Goal: Contribute content: Contribute content

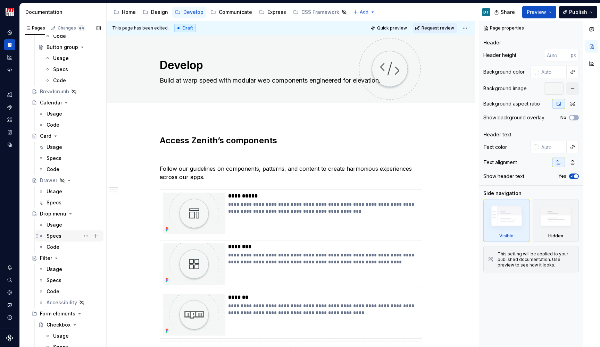
scroll to position [224, 0]
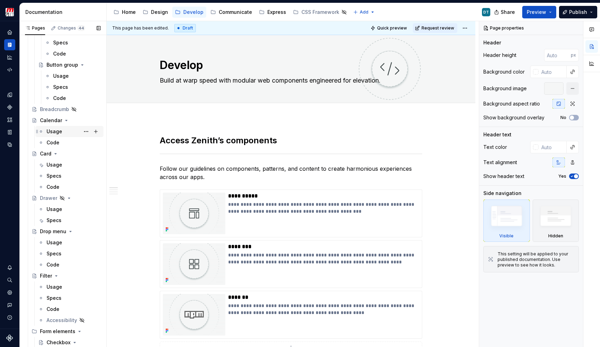
click at [56, 134] on div "Usage" at bounding box center [55, 131] width 16 height 7
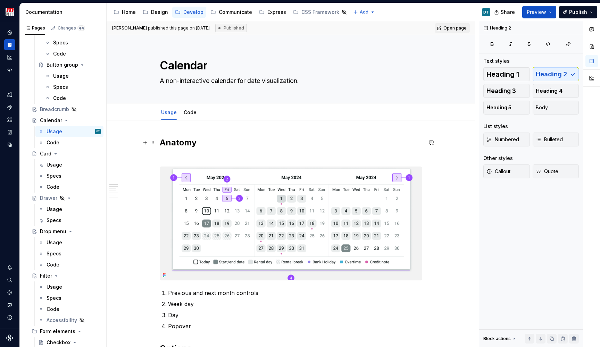
click at [200, 142] on h2 "Anatomy" at bounding box center [291, 142] width 263 height 11
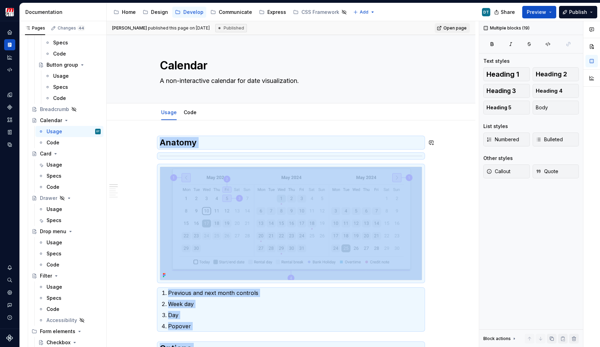
copy div "**********"
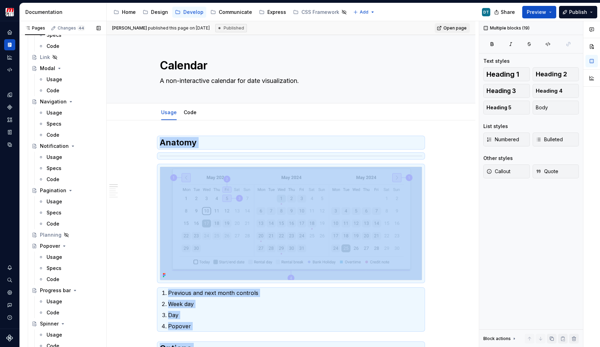
scroll to position [1589, 0]
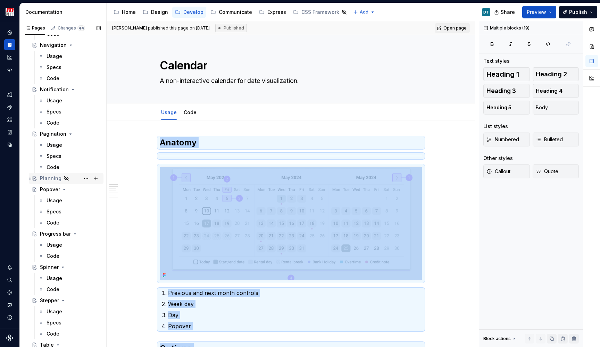
click at [72, 177] on div "Planning" at bounding box center [70, 179] width 61 height 10
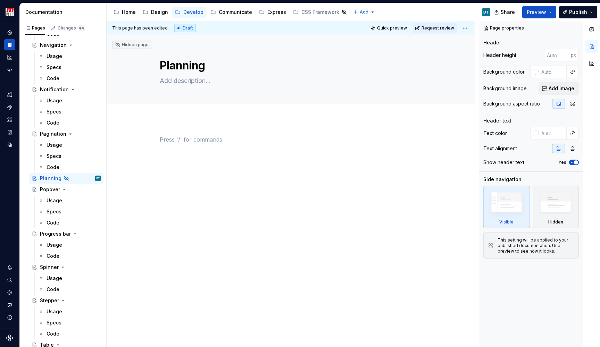
click at [190, 139] on p at bounding box center [291, 139] width 263 height 8
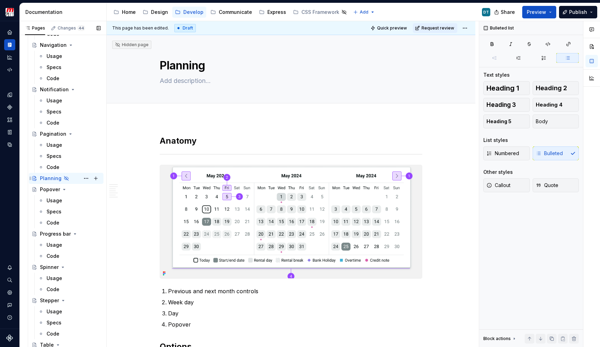
click at [67, 179] on icon "Page tree" at bounding box center [66, 178] width 4 height 4
click at [64, 177] on icon "Page tree" at bounding box center [67, 179] width 6 height 6
click at [84, 179] on button "Page tree" at bounding box center [86, 179] width 10 height 10
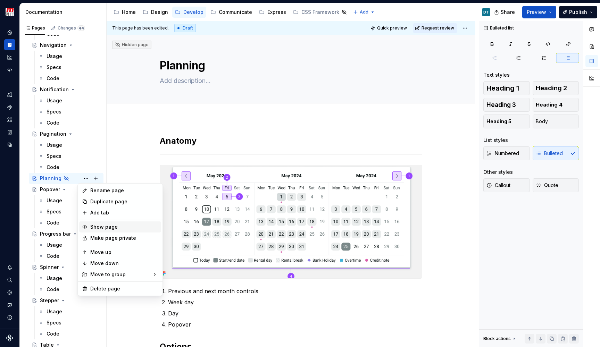
click at [107, 227] on div "Show page" at bounding box center [124, 227] width 68 height 7
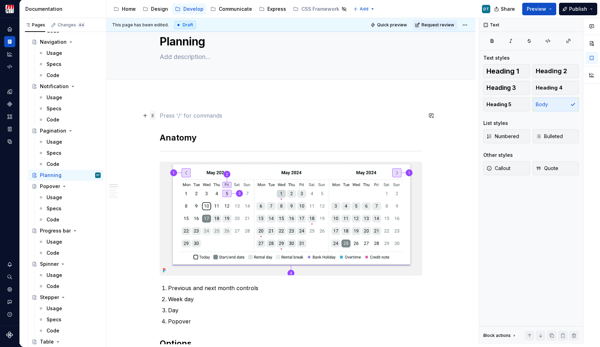
click at [152, 114] on span at bounding box center [153, 116] width 6 height 10
click at [145, 115] on button "button" at bounding box center [145, 116] width 10 height 10
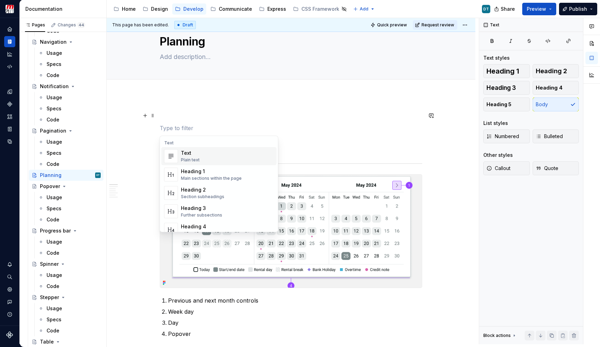
click at [166, 113] on p at bounding box center [291, 116] width 263 height 8
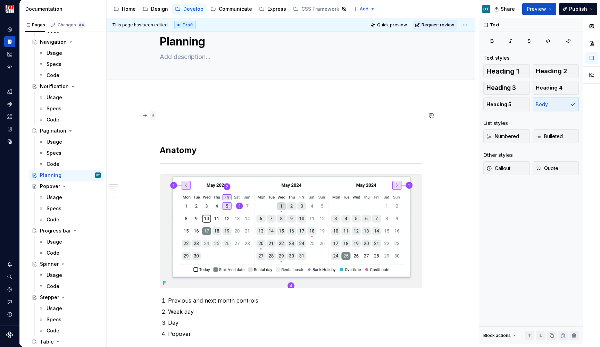
click at [153, 116] on span at bounding box center [153, 116] width 6 height 10
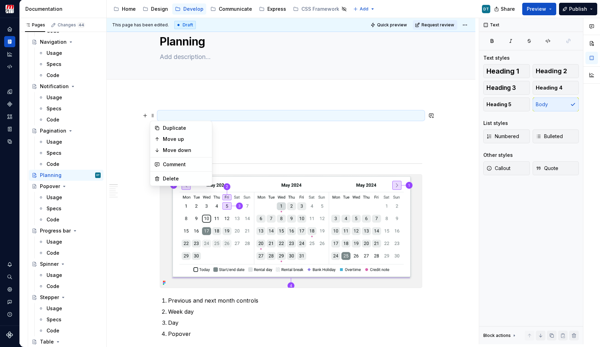
type textarea "*"
click at [171, 78] on div "Planning" at bounding box center [291, 45] width 263 height 68
click at [169, 86] on span "Add tab" at bounding box center [176, 87] width 16 height 6
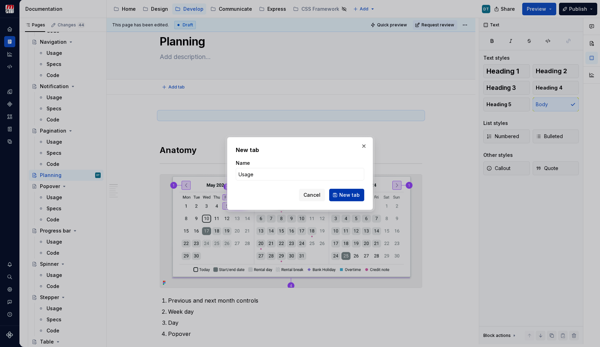
type input "Usage"
click at [342, 192] on button "New tab" at bounding box center [346, 195] width 35 height 13
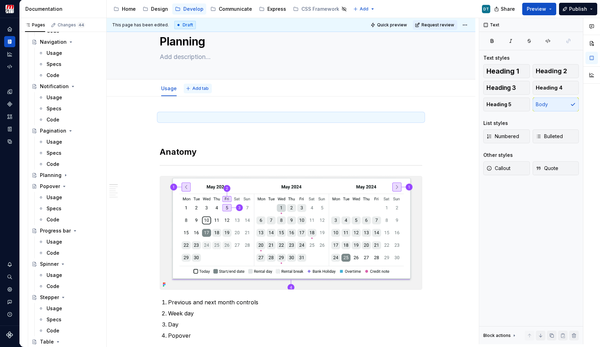
click at [197, 84] on button "Add tab" at bounding box center [198, 89] width 28 height 10
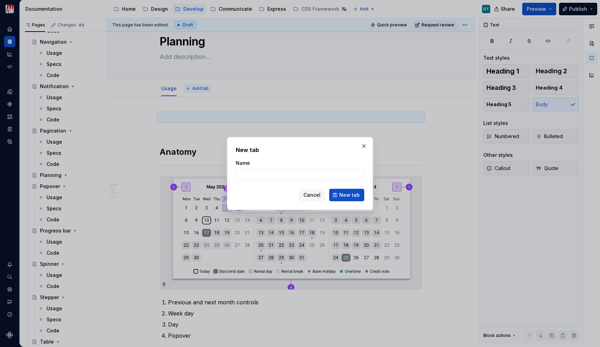
type textarea "*"
type input "Specs"
click at [347, 193] on span "New tab" at bounding box center [349, 195] width 20 height 7
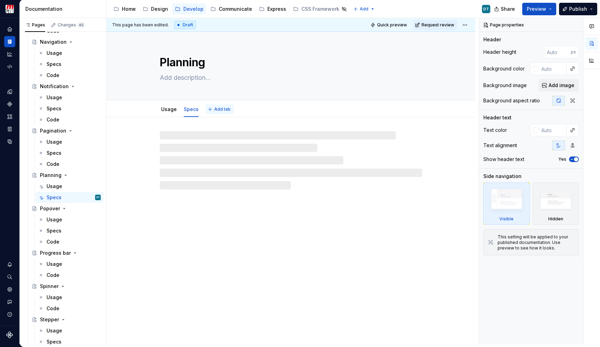
type textarea "*"
click at [217, 106] on button "Add tab" at bounding box center [220, 110] width 28 height 10
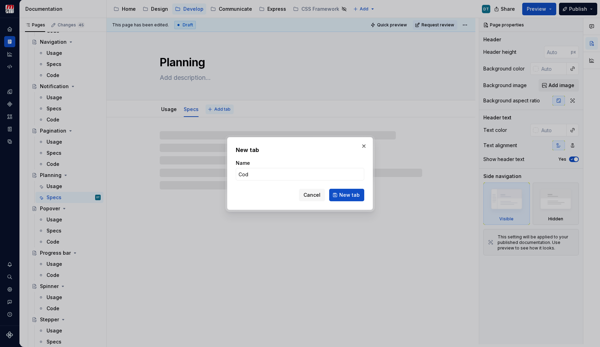
type input "Code"
type textarea "*"
type input "Code"
click at [348, 198] on span "New tab" at bounding box center [349, 195] width 20 height 7
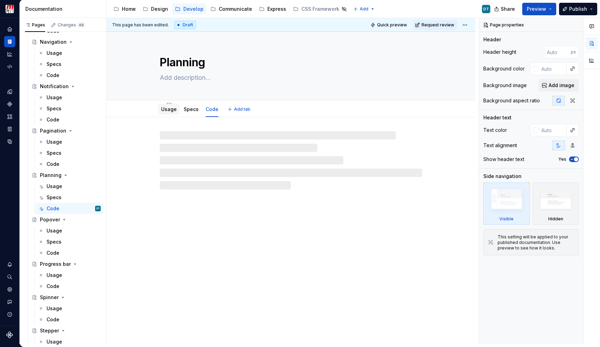
click at [169, 109] on link "Usage" at bounding box center [169, 109] width 16 height 6
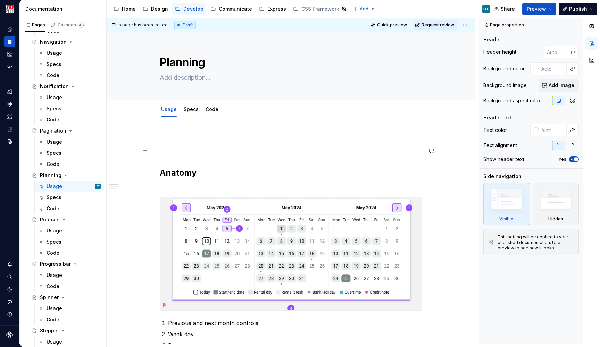
click at [181, 153] on p at bounding box center [291, 151] width 263 height 8
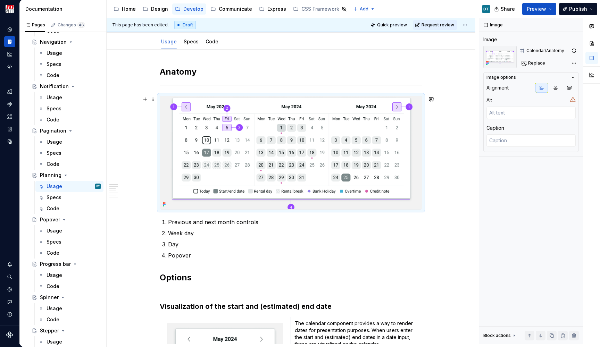
click at [277, 140] on img at bounding box center [291, 152] width 262 height 113
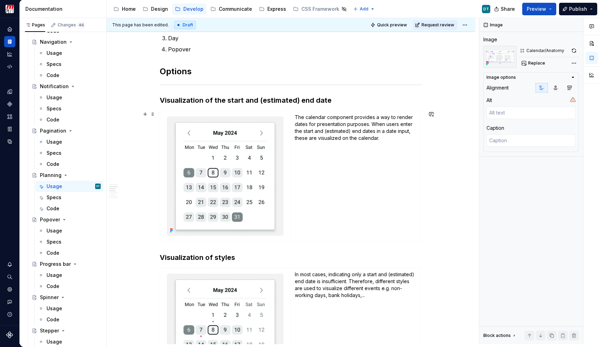
scroll to position [274, 0]
click at [254, 98] on h3 "Visualization of the start and (estimated) end date" at bounding box center [291, 100] width 263 height 10
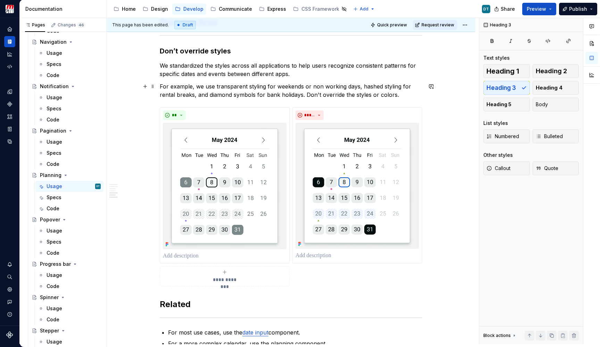
scroll to position [664, 0]
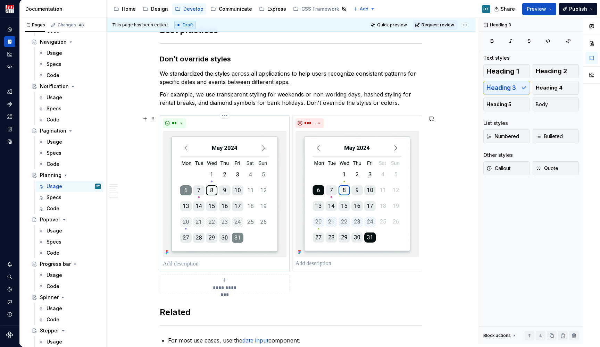
type textarea "*"
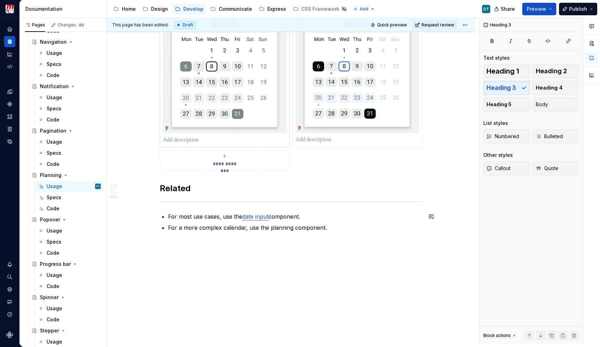
scroll to position [788, 0]
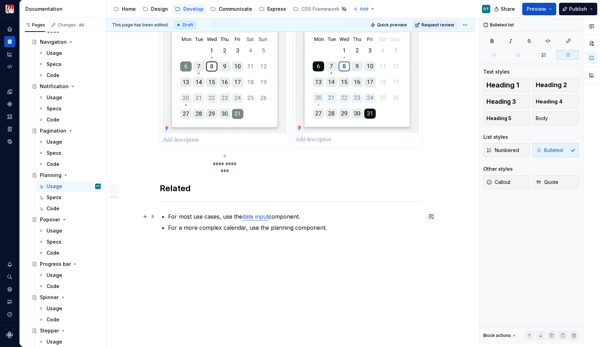
click at [208, 217] on p "For most use cases, use the date input component." at bounding box center [295, 217] width 254 height 8
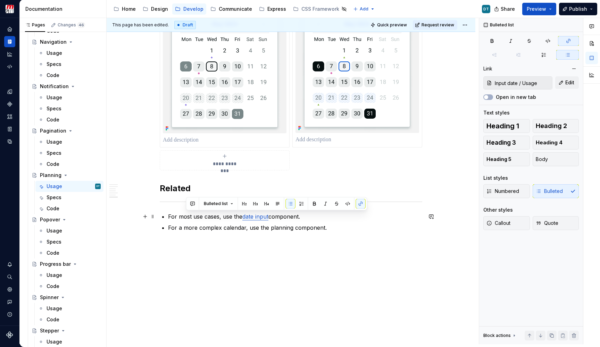
drag, startPoint x: 185, startPoint y: 217, endPoint x: 313, endPoint y: 218, distance: 128.2
click at [313, 218] on p "For most use cases, use the date input component." at bounding box center [295, 217] width 254 height 8
click at [306, 218] on p "For most use cases, use the date input component." at bounding box center [295, 217] width 254 height 8
drag, startPoint x: 306, startPoint y: 218, endPoint x: 165, endPoint y: 215, distance: 141.1
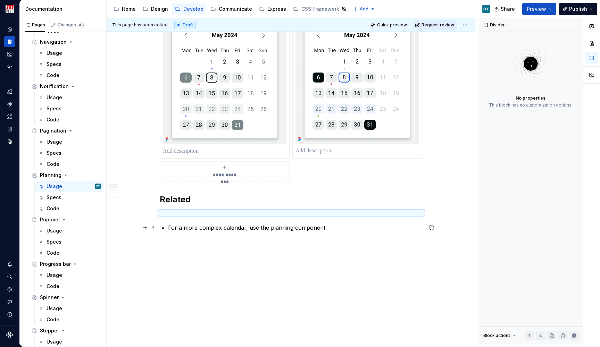
click at [207, 224] on p "For a more complex calendar, use the planning component." at bounding box center [295, 228] width 254 height 8
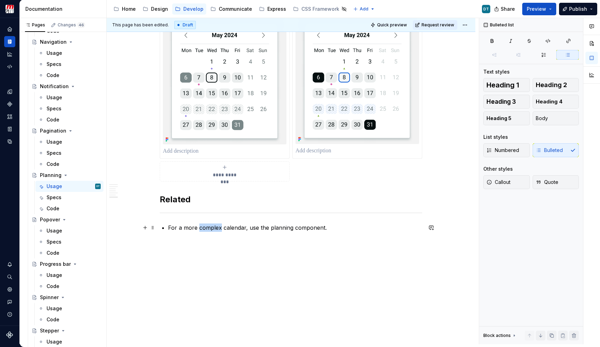
click at [207, 224] on p "For a more complex calendar, use the planning component." at bounding box center [295, 228] width 254 height 8
click at [243, 227] on p "For a more simplified calendar, use the planning component." at bounding box center [295, 228] width 254 height 8
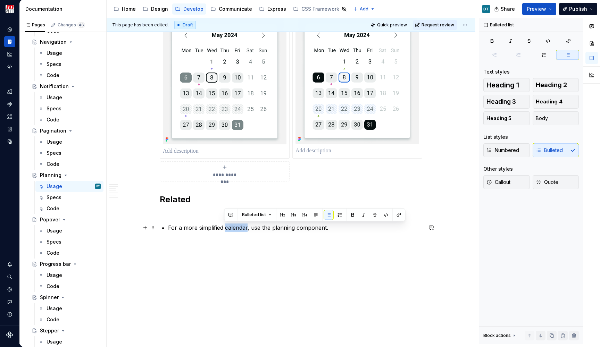
click at [243, 227] on p "For a more simplified calendar, use the planning component." at bounding box center [295, 228] width 254 height 8
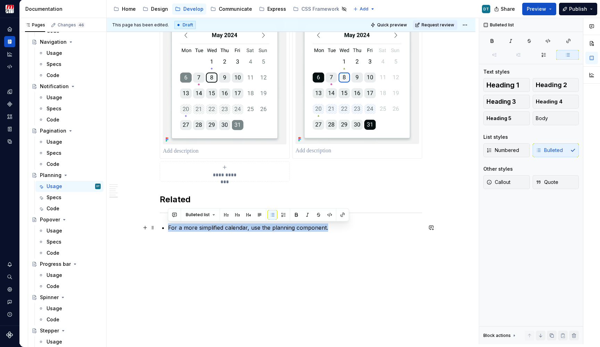
click at [261, 231] on p "For a more simplified calendar, use the planning component." at bounding box center [295, 228] width 254 height 8
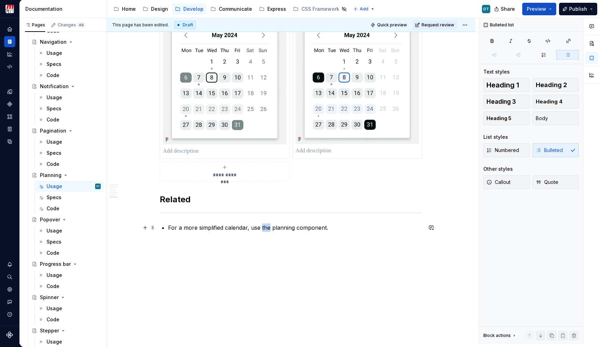
click at [261, 231] on p "For a more simplified calendar, use the planning component." at bounding box center [295, 228] width 254 height 8
click at [239, 229] on p "For a more simplified calendar, use the planning component." at bounding box center [295, 228] width 254 height 8
click at [266, 229] on p "For a more simplified calendar, use the planning component." at bounding box center [295, 228] width 254 height 8
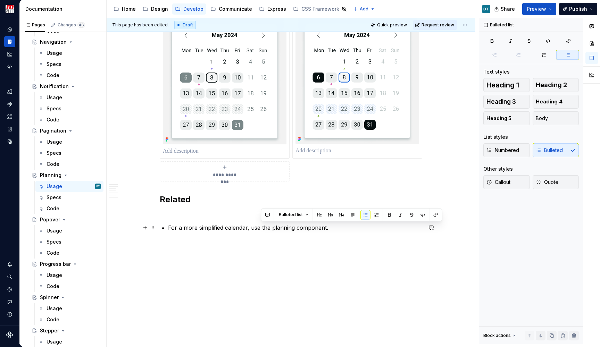
click at [277, 226] on p "For a more simplified calendar, use the planning component." at bounding box center [295, 228] width 254 height 8
click at [291, 228] on p "For a more simplified calendar, use the calendar component." at bounding box center [295, 228] width 254 height 8
click at [239, 229] on p "For a more simplified calendar, use the calendar component." at bounding box center [295, 228] width 254 height 8
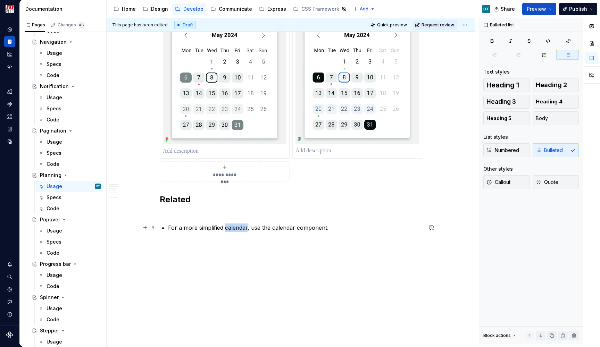
click at [239, 229] on p "For a more simplified calendar, use the calendar component." at bounding box center [295, 228] width 254 height 8
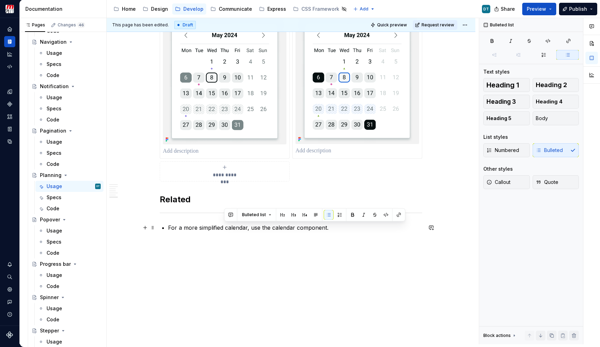
click at [286, 228] on p "For a more simplified calendar, use the calendar component." at bounding box center [295, 228] width 254 height 8
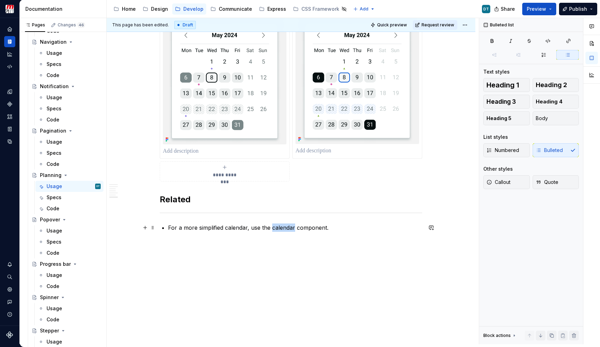
click at [286, 228] on p "For a more simplified calendar, use the calendar component." at bounding box center [295, 228] width 254 height 8
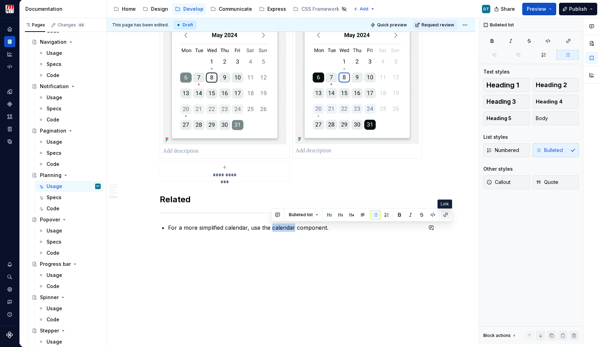
click at [445, 213] on button "button" at bounding box center [446, 215] width 10 height 10
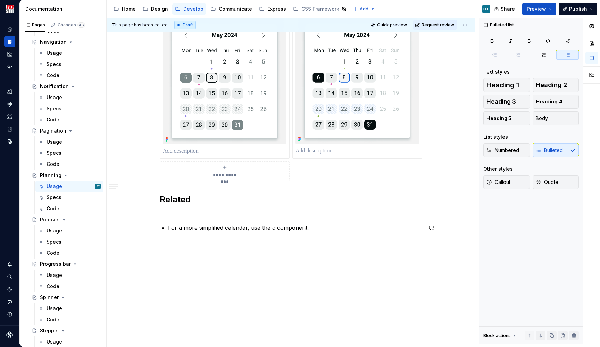
click at [353, 182] on div "**********" at bounding box center [291, 91] width 263 height 179
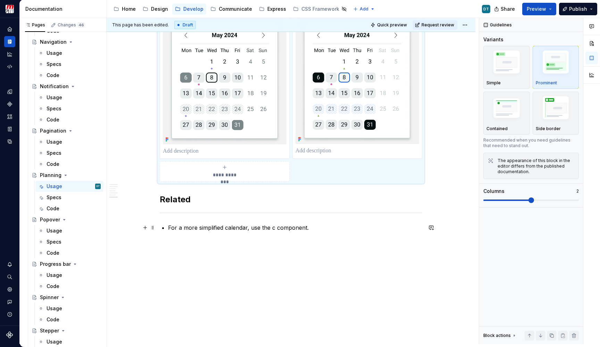
click at [258, 229] on p "For a more simplified calendar, use the c component." at bounding box center [295, 228] width 254 height 8
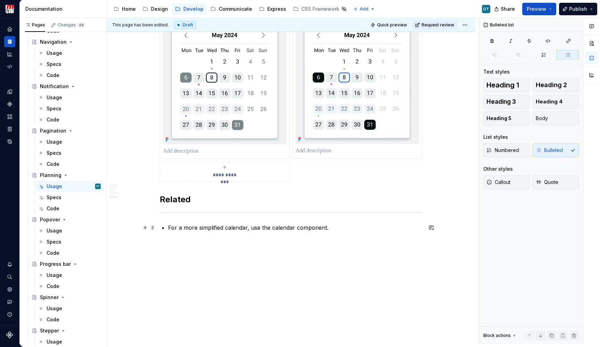
click at [279, 227] on p "For a more simplified calendar, use the calendar component." at bounding box center [295, 228] width 254 height 8
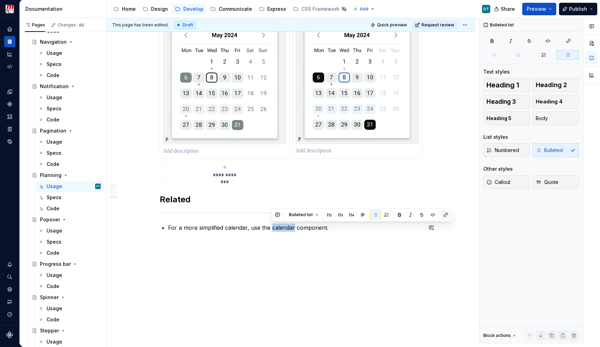
click at [448, 212] on button "button" at bounding box center [446, 215] width 10 height 10
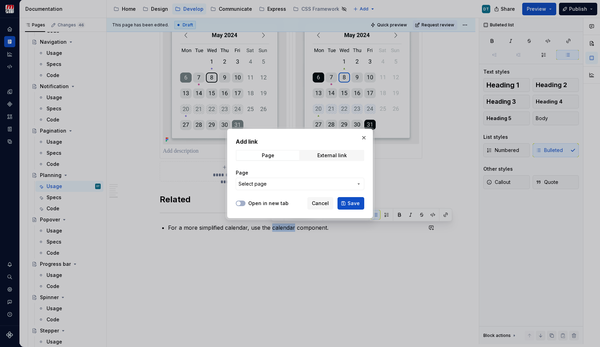
click at [303, 187] on span "Select page" at bounding box center [296, 184] width 115 height 7
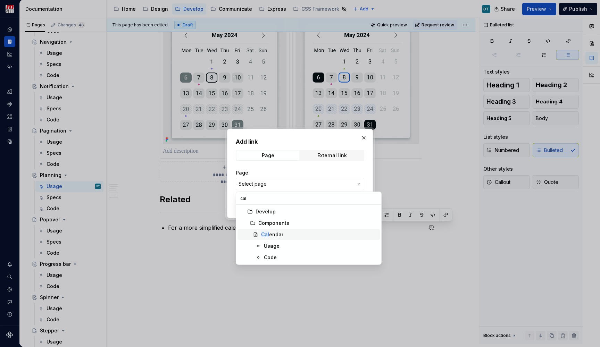
type input "cal"
click at [293, 234] on div "Cal endar" at bounding box center [319, 234] width 116 height 7
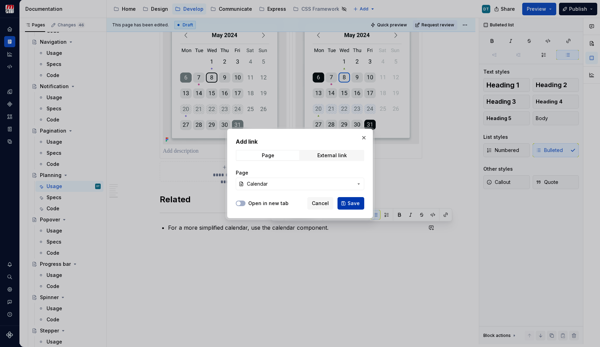
click at [344, 202] on button "Save" at bounding box center [351, 203] width 27 height 13
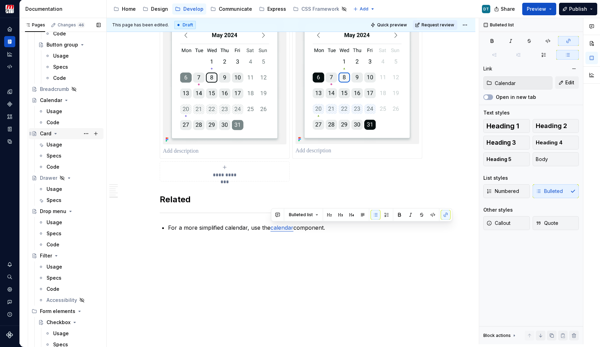
scroll to position [224, 0]
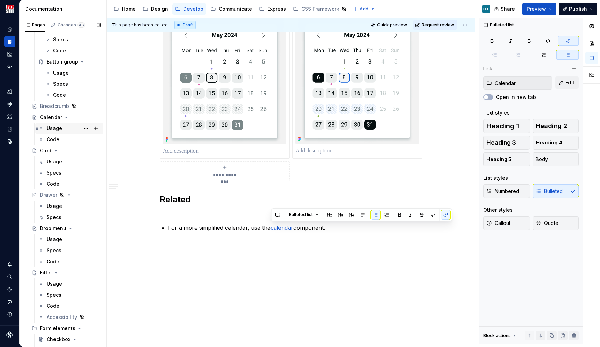
click at [54, 130] on div "Usage" at bounding box center [55, 128] width 16 height 7
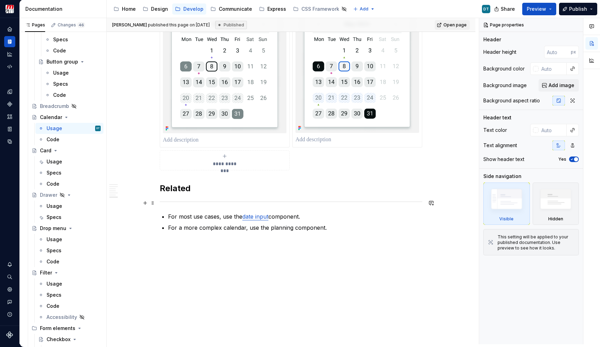
scroll to position [788, 0]
type textarea "*"
click at [282, 228] on p "For a more complex calendar, use the planning component." at bounding box center [295, 228] width 254 height 8
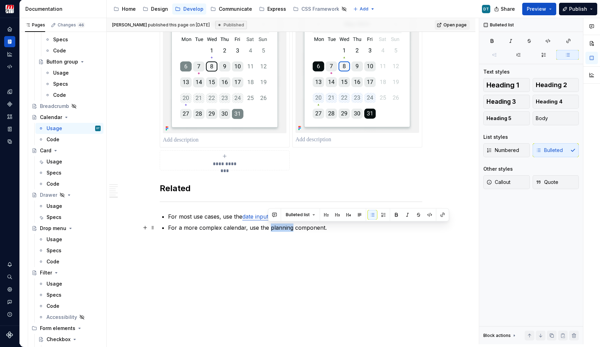
click at [282, 228] on p "For a more complex calendar, use the planning component." at bounding box center [295, 228] width 254 height 8
click at [441, 215] on button "button" at bounding box center [443, 215] width 10 height 10
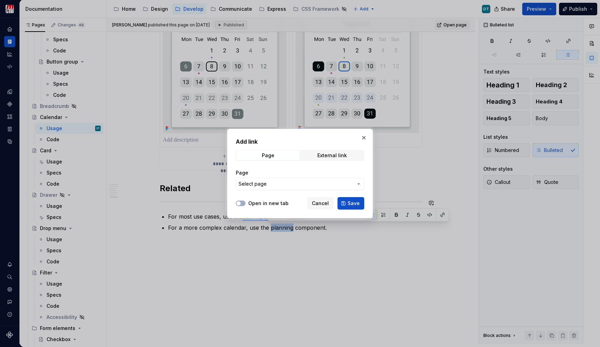
click at [336, 183] on span "Select page" at bounding box center [296, 184] width 115 height 7
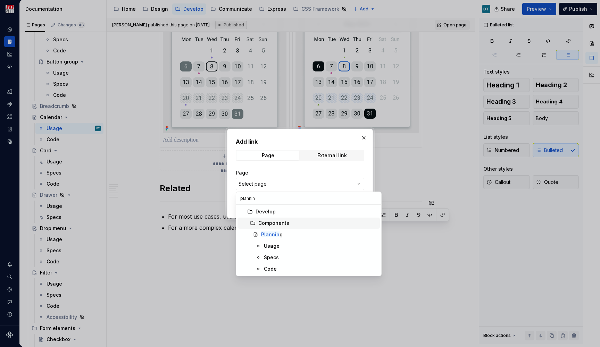
type input "plannin"
click at [270, 230] on span "Plannin g" at bounding box center [309, 234] width 142 height 11
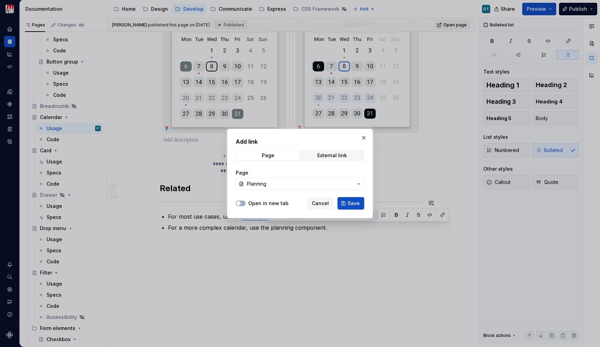
click at [355, 207] on button "Save" at bounding box center [351, 203] width 27 height 13
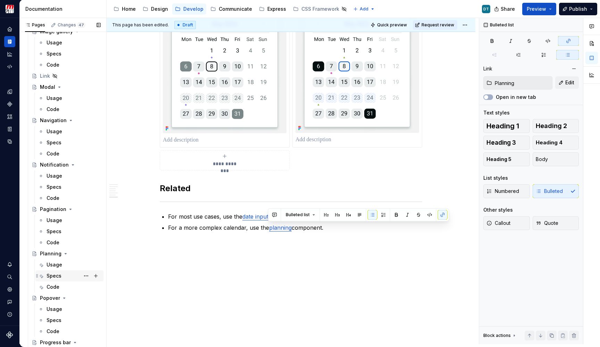
scroll to position [1539, 0]
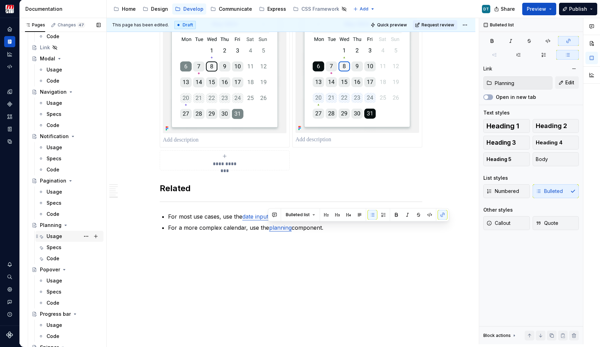
click at [55, 236] on div "Usage" at bounding box center [55, 236] width 16 height 7
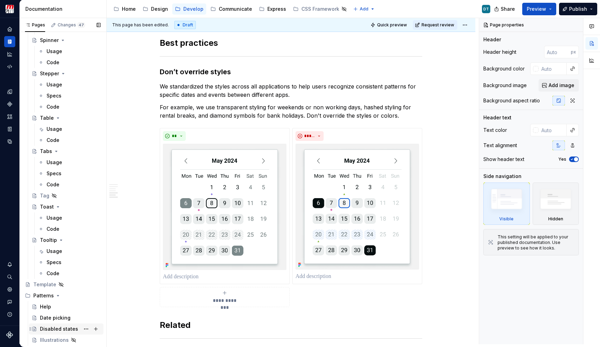
scroll to position [1847, 0]
click at [53, 317] on div "Date picking" at bounding box center [55, 318] width 31 height 7
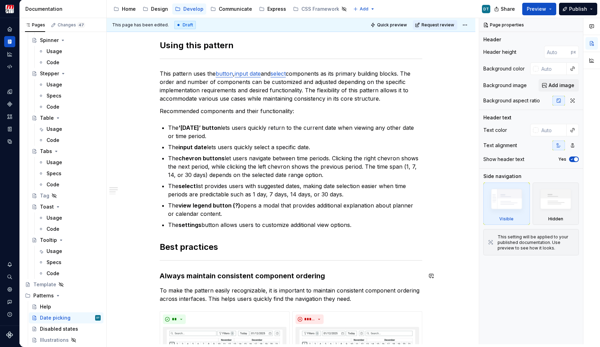
scroll to position [113, 0]
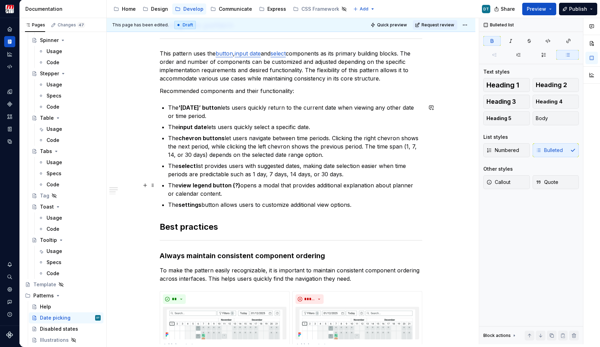
click at [238, 183] on strong "view legend button (?)" at bounding box center [210, 185] width 62 height 7
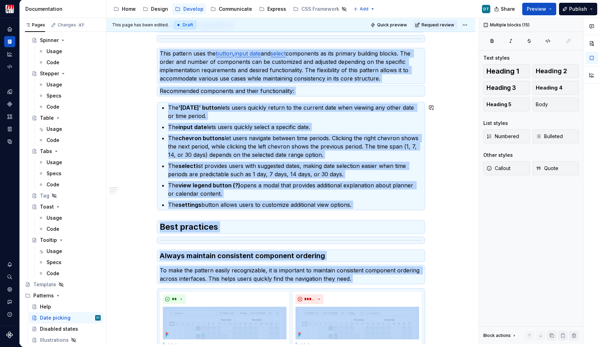
copy div "Lorem ipsu dolorsi Amet consect adip eli seddoe , tempo inci utl etdolo magnaal…"
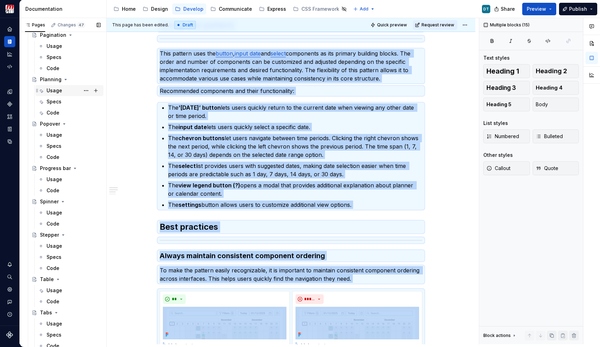
scroll to position [1683, 0]
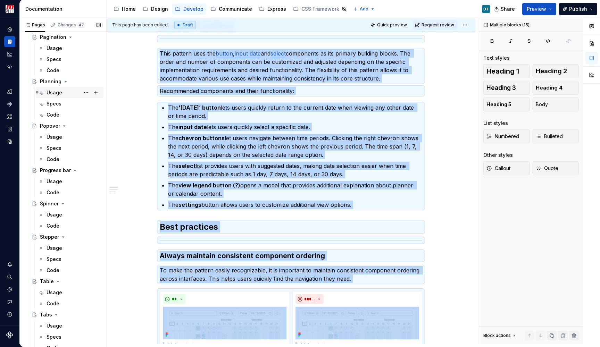
click at [51, 92] on div "Usage" at bounding box center [55, 92] width 16 height 7
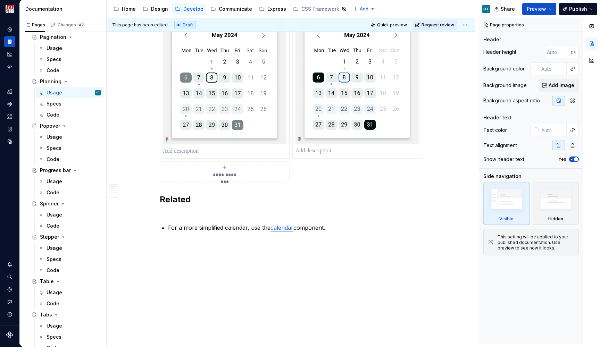
scroll to position [777, 0]
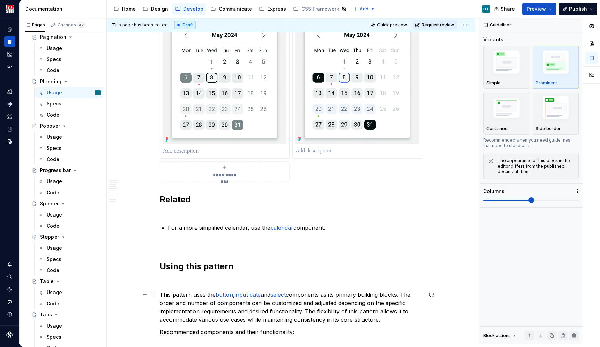
type textarea "*"
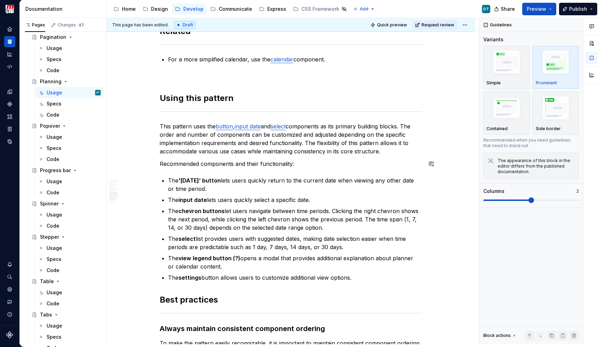
scroll to position [953, 0]
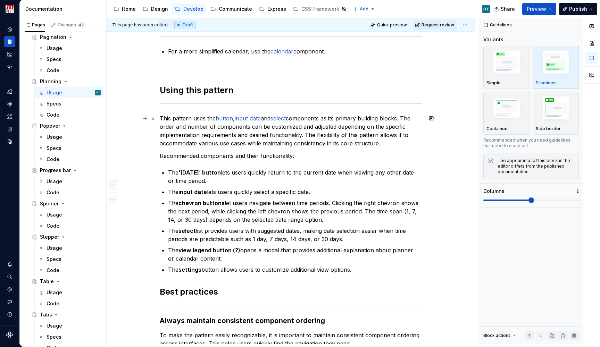
click at [235, 135] on p "This pattern uses the button , input date and select components as its primary …" at bounding box center [291, 130] width 263 height 33
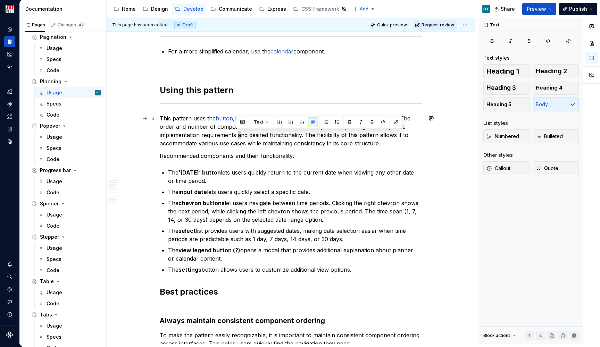
click at [235, 135] on p "This pattern uses the button , input date and select components as its primary …" at bounding box center [291, 130] width 263 height 33
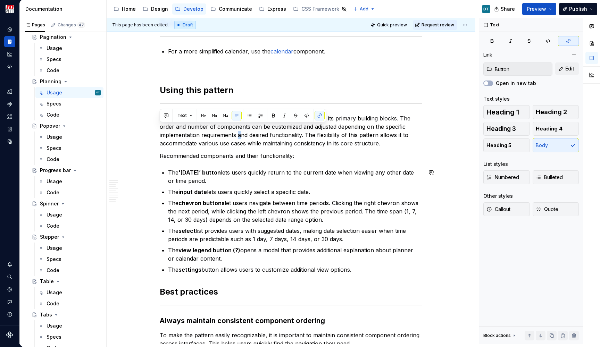
scroll to position [935, 0]
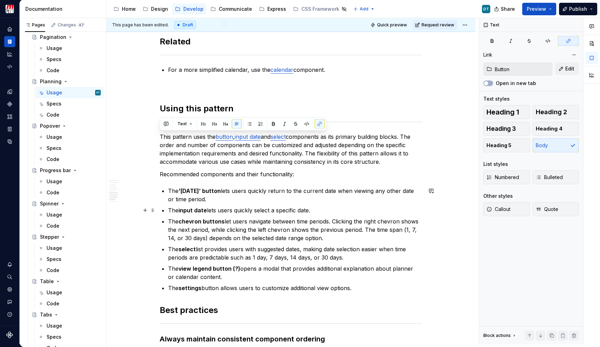
click at [240, 209] on p "The input date lets users quickly select a specific date." at bounding box center [295, 210] width 254 height 8
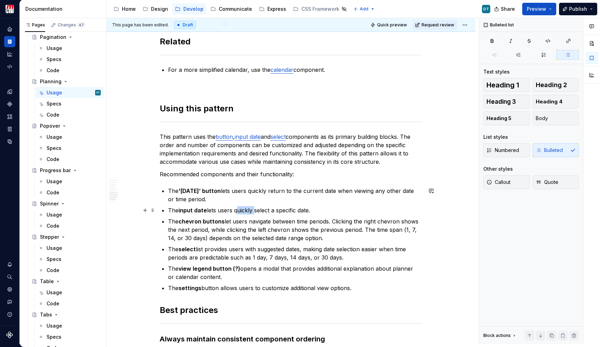
click at [240, 209] on p "The input date lets users quickly select a specific date." at bounding box center [295, 210] width 254 height 8
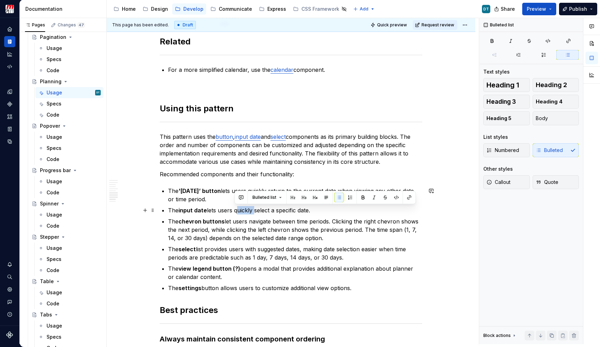
click at [240, 209] on p "The input date lets users quickly select a specific date." at bounding box center [295, 210] width 254 height 8
click at [231, 235] on p "The chevron buttons let users navigate between time periods. Clicking the right…" at bounding box center [295, 229] width 254 height 25
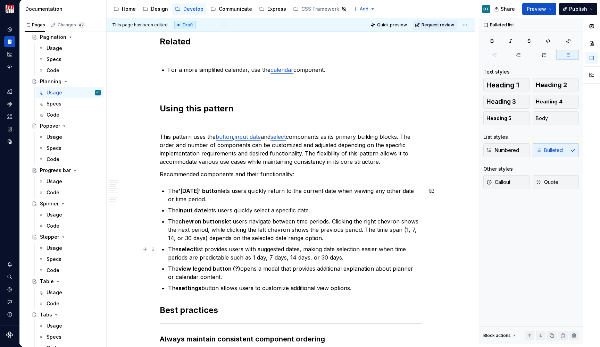
click at [266, 253] on p "The select list provides users with suggested dates, making date selection easi…" at bounding box center [295, 253] width 254 height 17
click at [282, 253] on p "The select list provides users with suggested dates, making date selection easi…" at bounding box center [295, 253] width 254 height 17
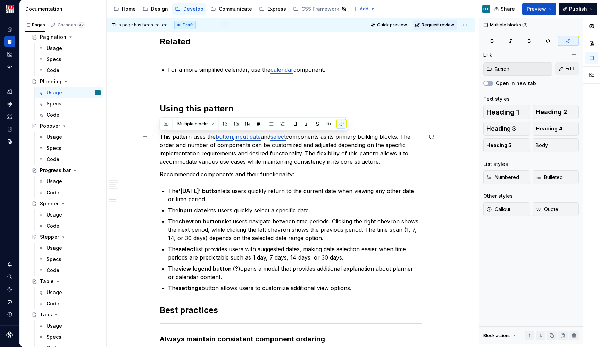
drag, startPoint x: 324, startPoint y: 240, endPoint x: 160, endPoint y: 139, distance: 192.0
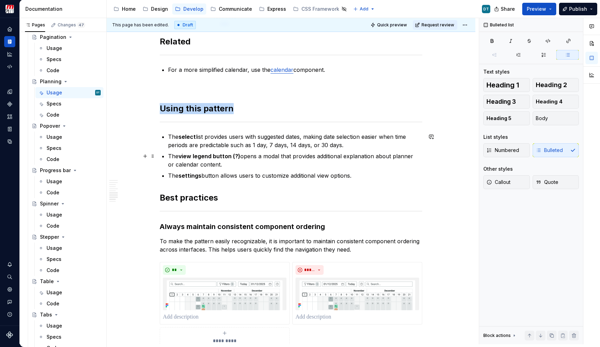
click at [242, 155] on p "The view legend button (?) opens a modal that provides additional explanation a…" at bounding box center [295, 160] width 254 height 17
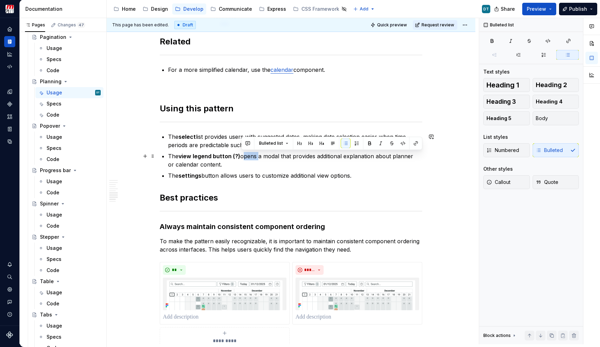
click at [242, 155] on p "The view legend button (?) opens a modal that provides additional explanation a…" at bounding box center [295, 160] width 254 height 17
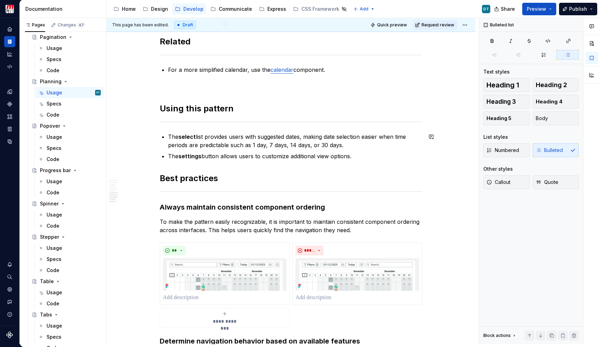
click at [240, 160] on p "The settings button allows users to customize additional view options." at bounding box center [295, 156] width 254 height 8
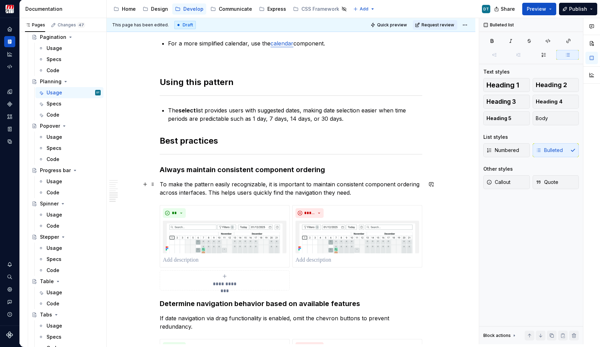
scroll to position [963, 0]
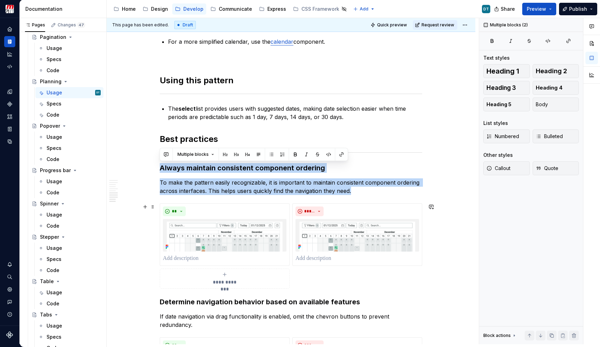
drag, startPoint x: 159, startPoint y: 164, endPoint x: 393, endPoint y: 270, distance: 256.5
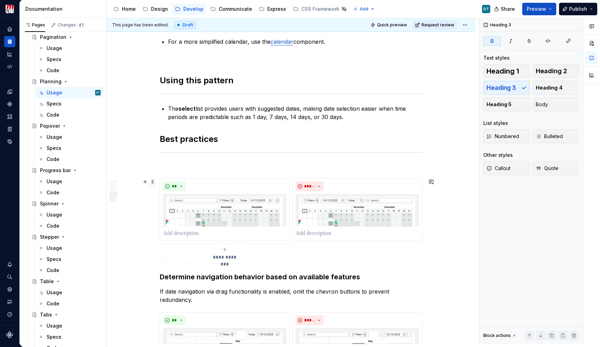
click at [154, 182] on span at bounding box center [153, 182] width 6 height 10
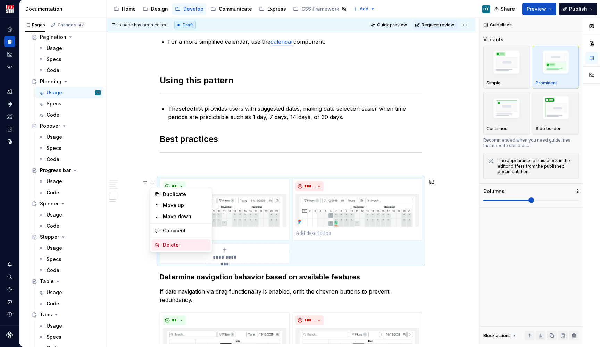
click at [162, 245] on div "Delete" at bounding box center [181, 245] width 59 height 11
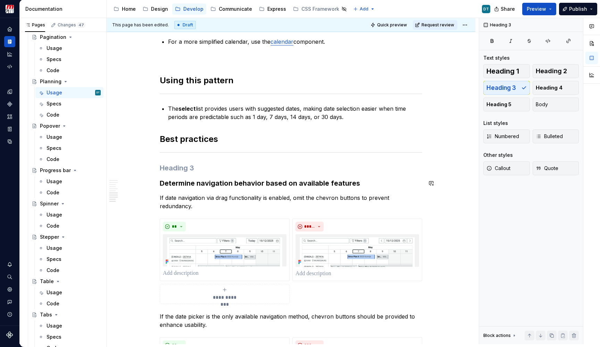
click at [165, 172] on h3 at bounding box center [291, 168] width 263 height 10
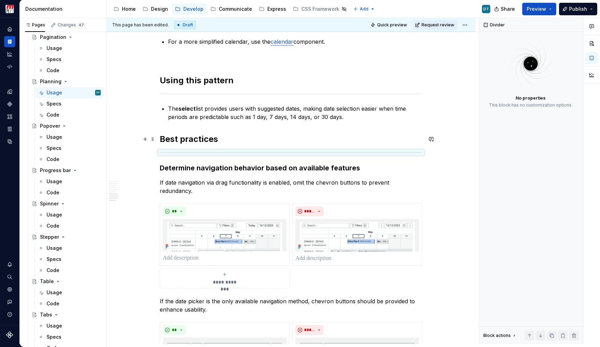
click at [174, 138] on h2 "Best practices" at bounding box center [291, 139] width 263 height 11
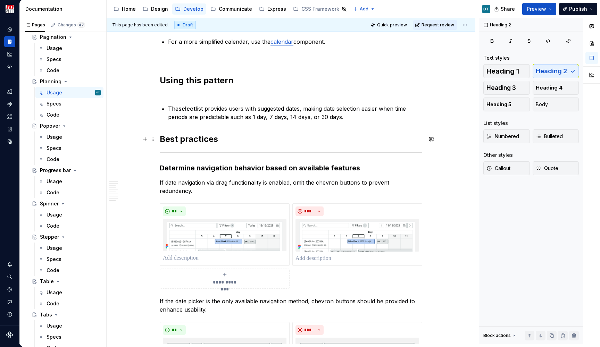
click at [174, 138] on h2 "Best practices" at bounding box center [291, 139] width 263 height 11
click at [190, 168] on h3 "Determine navigation behavior based on available features" at bounding box center [291, 168] width 263 height 10
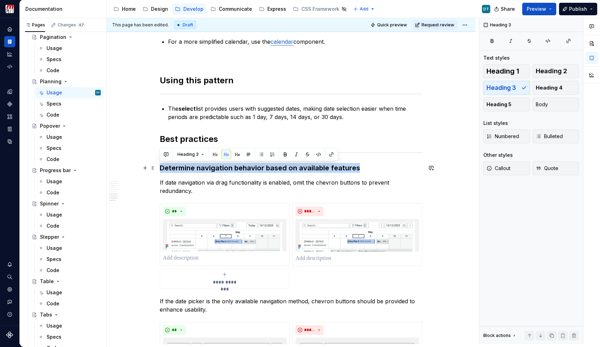
click at [190, 168] on h3 "Determine navigation behavior based on available features" at bounding box center [291, 168] width 263 height 10
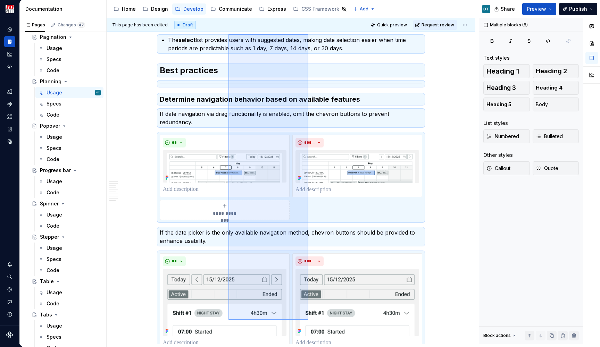
scroll to position [971, 0]
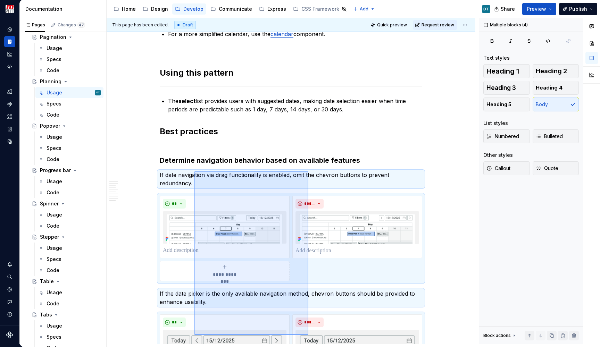
drag, startPoint x: 308, startPoint y: 309, endPoint x: 195, endPoint y: 172, distance: 178.4
click at [195, 172] on div "**********" at bounding box center [293, 181] width 372 height 327
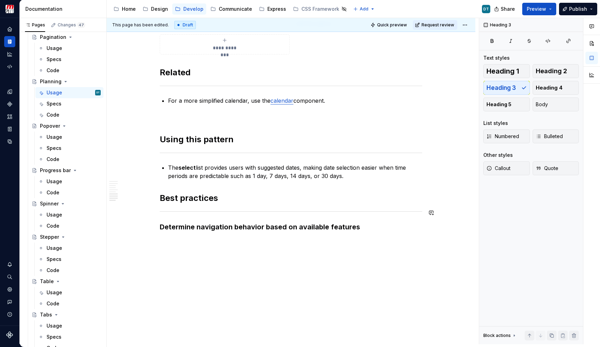
scroll to position [904, 0]
click at [252, 173] on p "The select list provides users with suggested dates, making date selection easi…" at bounding box center [295, 172] width 254 height 17
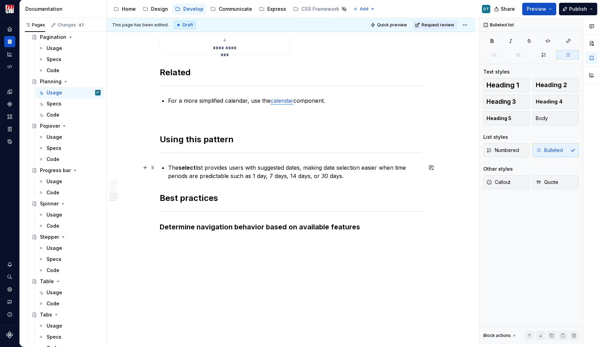
click at [286, 174] on p "The select list provides users with suggested dates, making date selection easi…" at bounding box center [295, 172] width 254 height 17
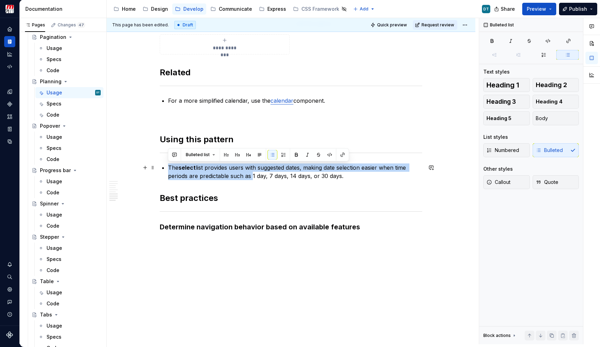
drag, startPoint x: 250, startPoint y: 176, endPoint x: 167, endPoint y: 166, distance: 83.6
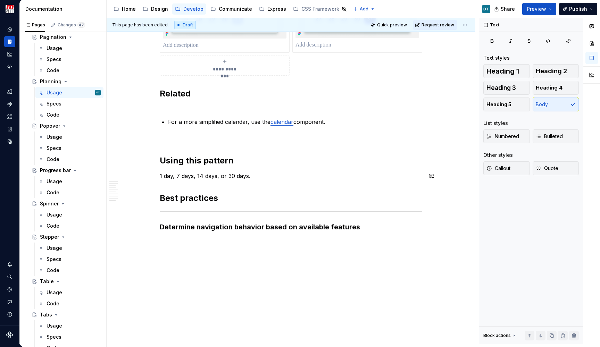
scroll to position [883, 0]
click at [242, 165] on h2 "Using this pattern" at bounding box center [291, 160] width 263 height 11
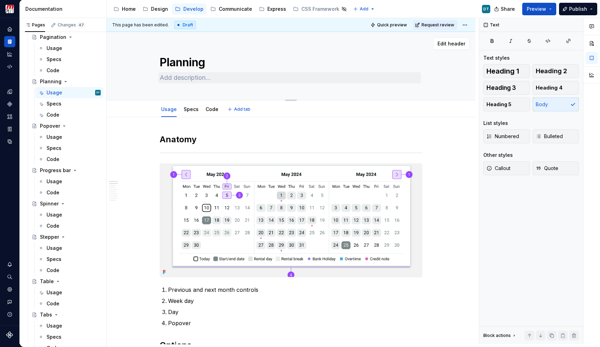
scroll to position [0, 0]
click at [194, 79] on textarea at bounding box center [289, 77] width 263 height 11
paste textarea "The basic idea of this component is to see items on resources over time. Time i…"
type textarea "*"
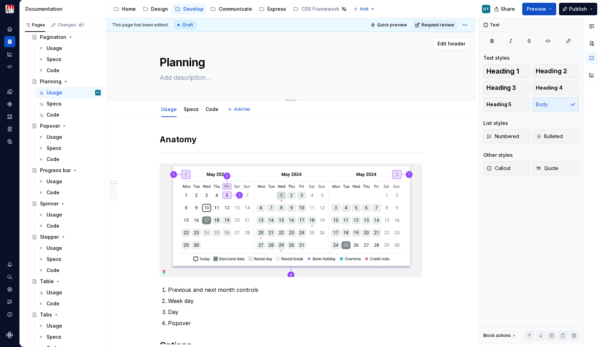
type textarea "The basic idea of this component is to see items on resources over time. Time i…"
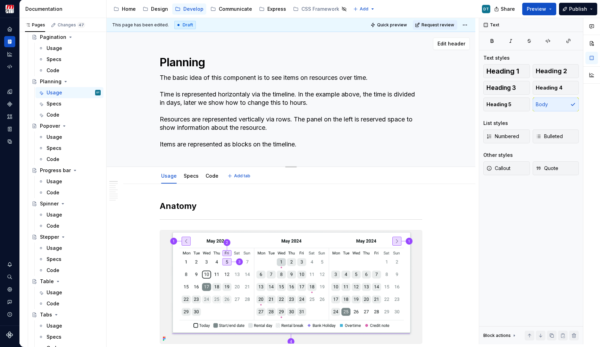
click at [189, 76] on textarea "The basic idea of this component is to see items on resources over time. Time i…" at bounding box center [289, 111] width 263 height 78
click at [169, 80] on textarea "The basic idea of this component is to see items on resources over time. Time i…" at bounding box center [289, 111] width 263 height 78
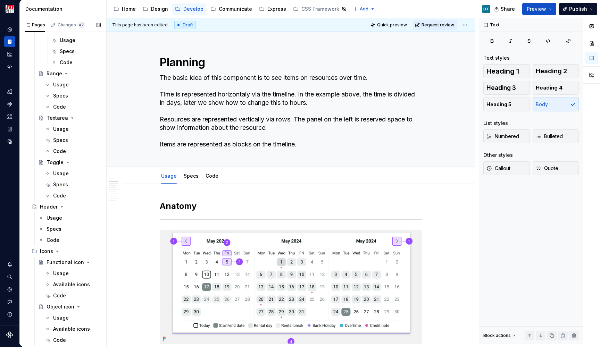
scroll to position [1137, 0]
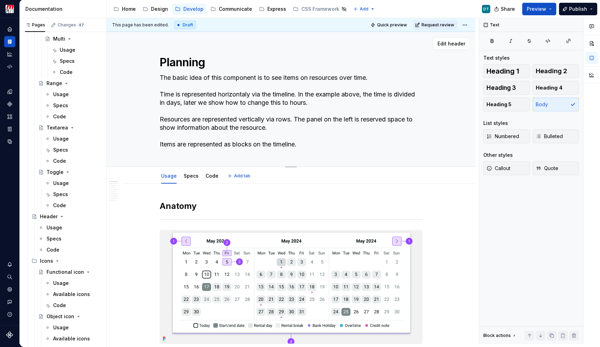
click at [238, 100] on textarea "The basic idea of this component is to see items on resources over time. Time i…" at bounding box center [289, 111] width 263 height 78
click at [261, 97] on textarea "The basic idea of this component is to see items on resources over time. Time i…" at bounding box center [289, 111] width 263 height 78
click at [299, 100] on textarea "The basic idea of this component is to see items on resources over time. Time i…" at bounding box center [289, 111] width 263 height 78
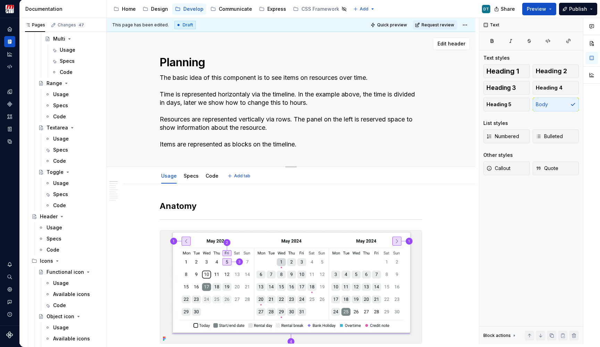
click at [299, 100] on textarea "The basic idea of this component is to see items on resources over time. Time i…" at bounding box center [289, 111] width 263 height 78
type textarea "*"
type textarea "The basic idea of this component is to see items on resources over time. Resour…"
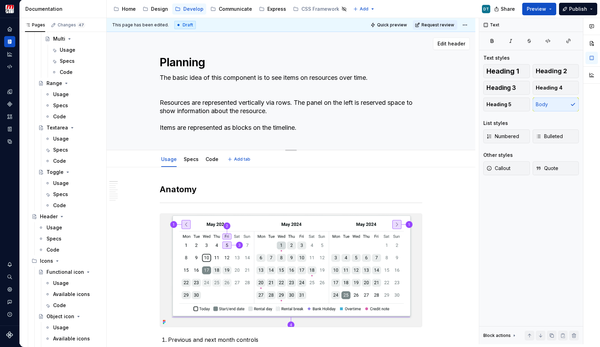
type textarea "*"
type textarea "The basic idea of this component is to see items on resources over time. Time i…"
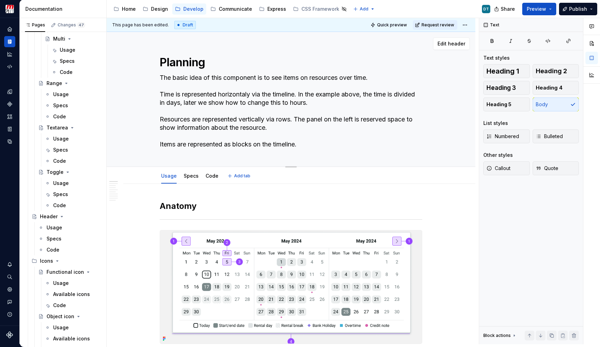
click at [231, 90] on textarea "The basic idea of this component is to see items on resources over time. Time i…" at bounding box center [289, 111] width 263 height 78
type textarea "*"
type textarea "The basic idea of this component is to see items on resources over time. Resour…"
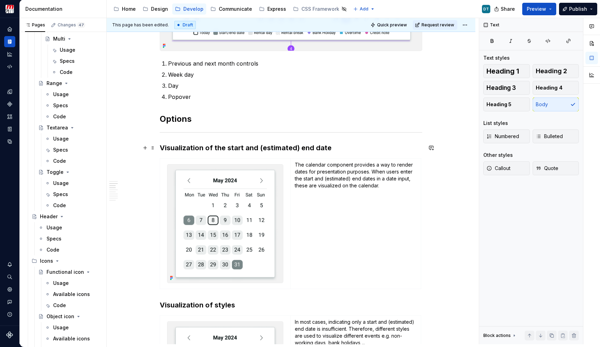
type textarea "*"
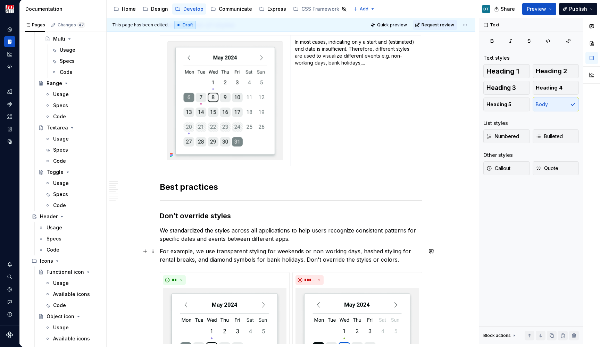
scroll to position [586, 0]
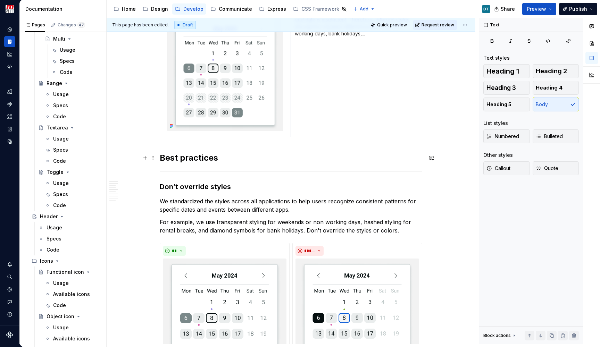
type textarea "The basic idea of this component is to see items on resources over time. Resour…"
click at [163, 156] on h2 "Best practices" at bounding box center [291, 158] width 263 height 11
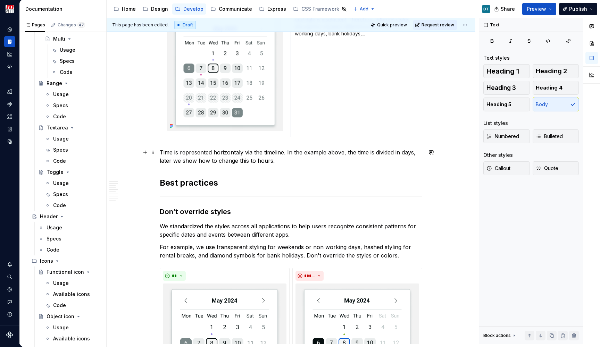
click at [164, 154] on p "Time is represented horizontaly via the timeline. In the example above, the tim…" at bounding box center [291, 156] width 263 height 17
click at [253, 152] on p "By default time is represented horizontaly via the timeline. In the example abo…" at bounding box center [291, 156] width 263 height 17
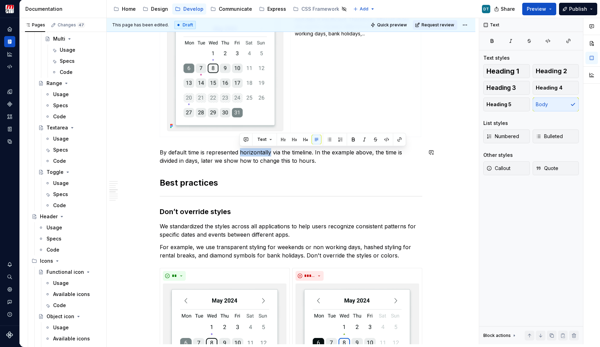
click at [288, 165] on p "By default time is represented horizontally via the timeline. In the example ab…" at bounding box center [291, 156] width 263 height 17
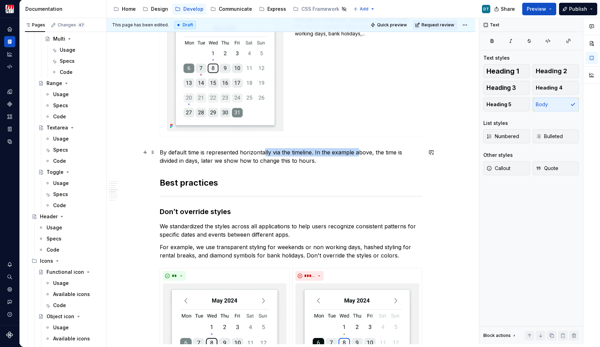
drag, startPoint x: 263, startPoint y: 151, endPoint x: 357, endPoint y: 156, distance: 93.9
click at [357, 156] on p "By default time is represented horizontally via the timeline. In the example ab…" at bounding box center [291, 156] width 263 height 17
click at [339, 163] on p "By default time is represented horizontally via the timeline. In the example ab…" at bounding box center [291, 156] width 263 height 17
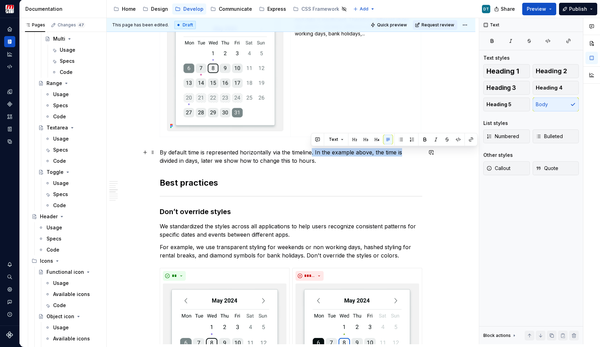
drag, startPoint x: 311, startPoint y: 152, endPoint x: 400, endPoint y: 153, distance: 88.9
click at [400, 153] on p "By default time is represented horizontally via the timeline. In the example ab…" at bounding box center [291, 156] width 263 height 17
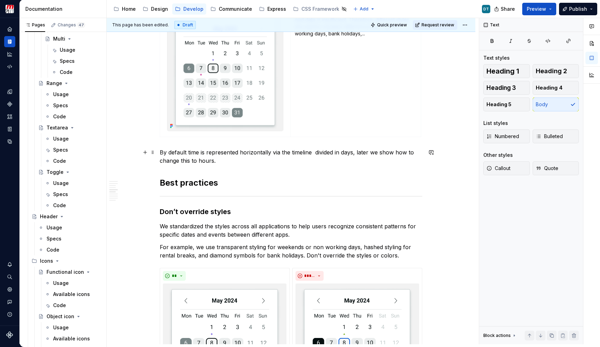
click at [322, 153] on p "By default time is represented horizontally via the timeline divided in days, l…" at bounding box center [291, 156] width 263 height 17
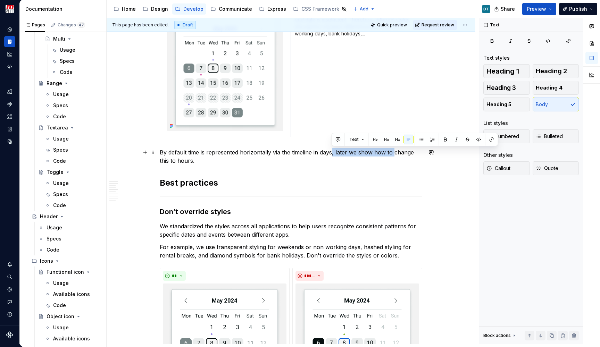
drag, startPoint x: 332, startPoint y: 153, endPoint x: 394, endPoint y: 154, distance: 61.9
click at [394, 154] on p "By default time is represented horizontally via the timeline in days, later we …" at bounding box center [291, 156] width 263 height 17
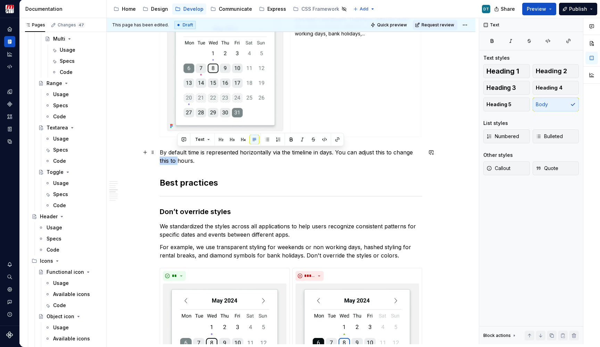
drag, startPoint x: 176, startPoint y: 161, endPoint x: 116, endPoint y: 161, distance: 60.8
click at [116, 161] on div "Anatomy Previous and next month controls Week day Day Popover Options Visualiza…" at bounding box center [291, 161] width 369 height 1160
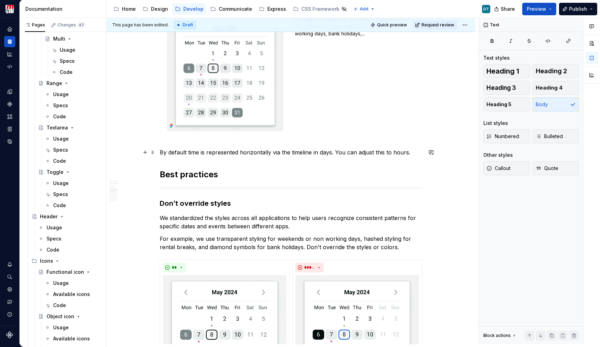
click at [216, 150] on p "By default time is represented horizontally via the timeline in days. You can a…" at bounding box center [291, 152] width 263 height 8
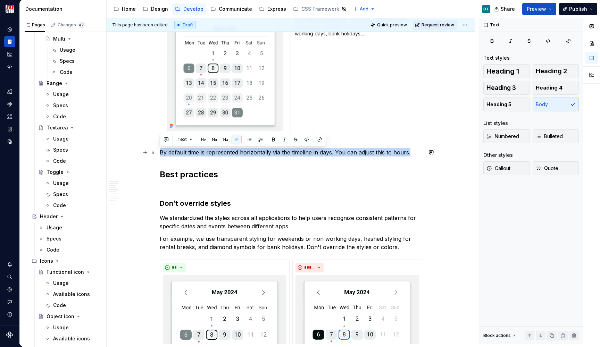
click at [216, 150] on p "By default time is represented horizontally via the timeline in days. You can a…" at bounding box center [291, 152] width 263 height 8
copy p "By default time is represented horizontally via the timeline in days. You can a…"
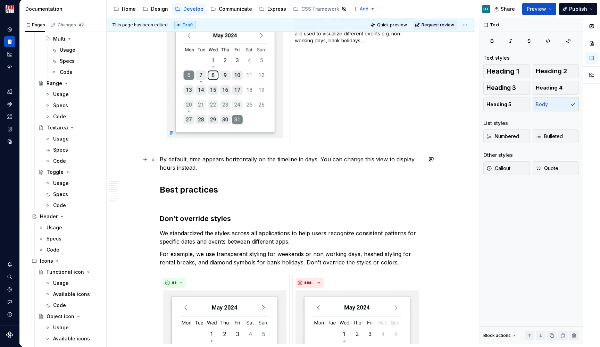
click at [224, 167] on p "By default, time appears horizontally on the timeline in days. You can change t…" at bounding box center [291, 163] width 263 height 17
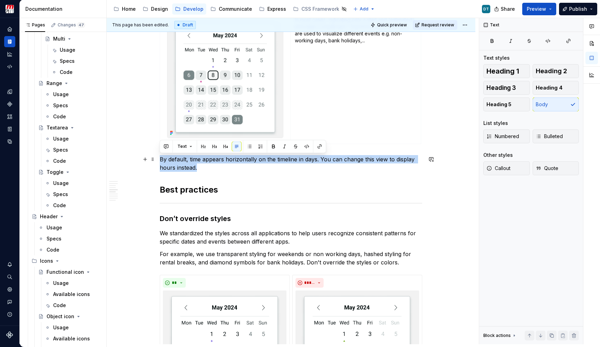
click at [248, 167] on p "By default, time appears horizontally on the timeline in days. You can change t…" at bounding box center [291, 163] width 263 height 17
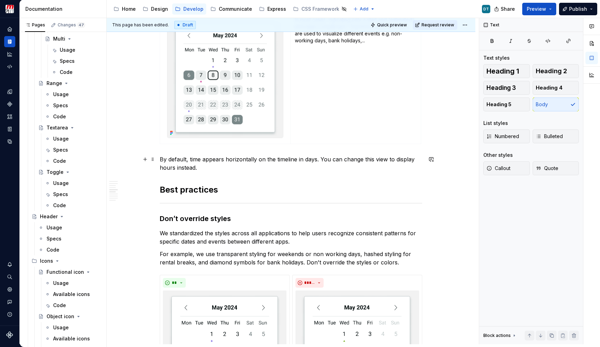
click at [237, 161] on p "By default, time appears horizontally on the timeline in days. You can change t…" at bounding box center [291, 163] width 263 height 17
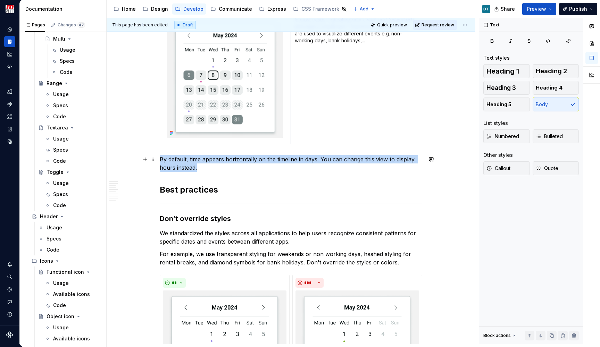
click at [237, 161] on p "By default, time appears horizontally on the timeline in days. You can change t…" at bounding box center [291, 163] width 263 height 17
click at [255, 161] on p "By default, time appears horizontally on the timeline in days. You can change t…" at bounding box center [291, 163] width 263 height 17
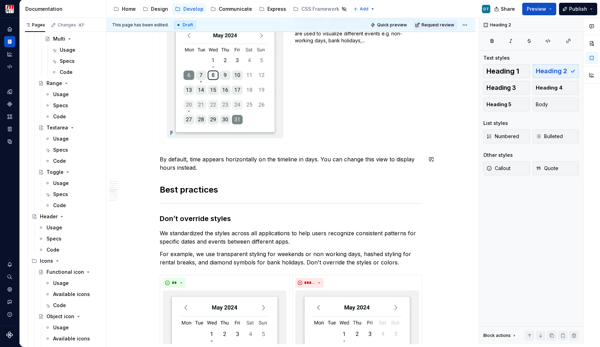
click at [242, 172] on div "Anatomy Previous and next month controls Week day Day Popover Options Visualiza…" at bounding box center [291, 120] width 263 height 1031
click at [242, 172] on div "Heading 2" at bounding box center [249, 176] width 175 height 10
click at [239, 163] on p "By default, time appears horizontally on the timeline in days. You can change t…" at bounding box center [291, 163] width 263 height 17
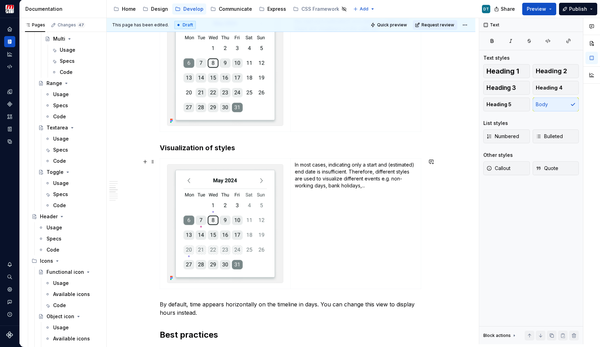
scroll to position [486, 0]
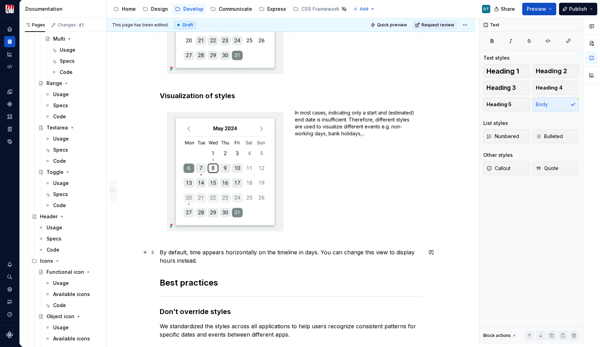
click at [186, 255] on p "By default, time appears horizontally on the timeline in days. You can change t…" at bounding box center [291, 256] width 263 height 17
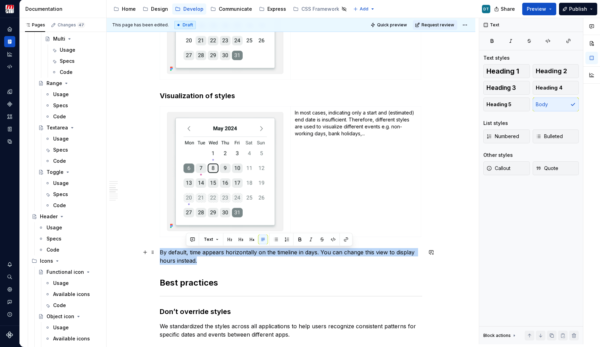
click at [186, 255] on p "By default, time appears horizontally on the timeline in days. You can change t…" at bounding box center [291, 256] width 263 height 17
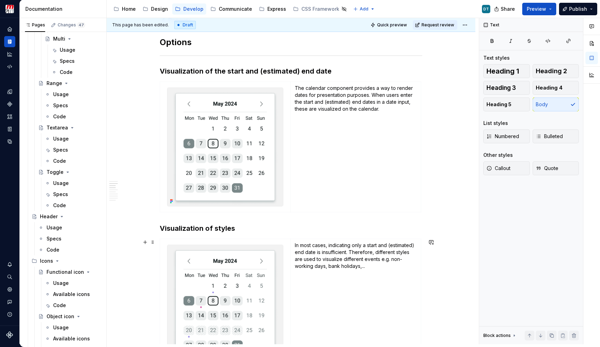
scroll to position [331, 0]
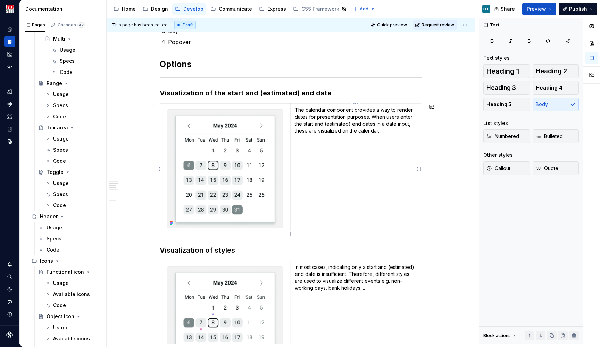
click at [324, 126] on p "The calendar component provides a way to render dates for presentation purposes…" at bounding box center [356, 121] width 122 height 28
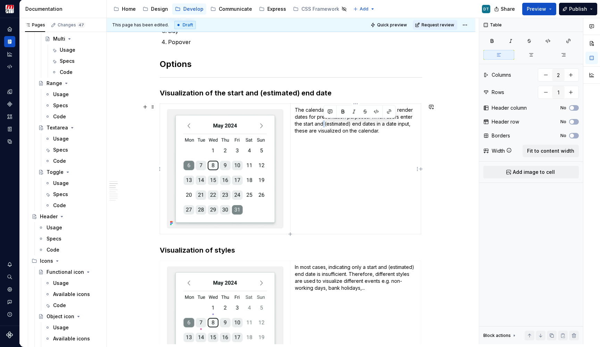
click at [324, 126] on p "The calendar component provides a way to render dates for presentation purposes…" at bounding box center [356, 121] width 122 height 28
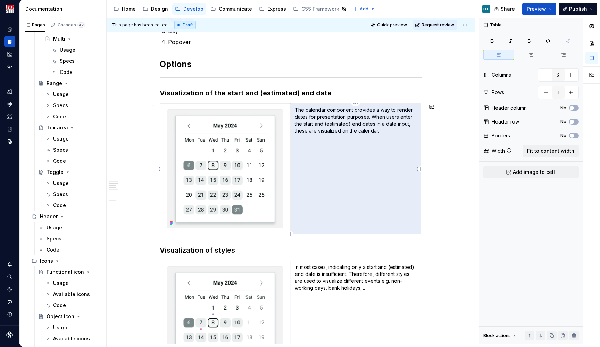
click at [331, 122] on p "The calendar component provides a way to render dates for presentation purposes…" at bounding box center [356, 121] width 122 height 28
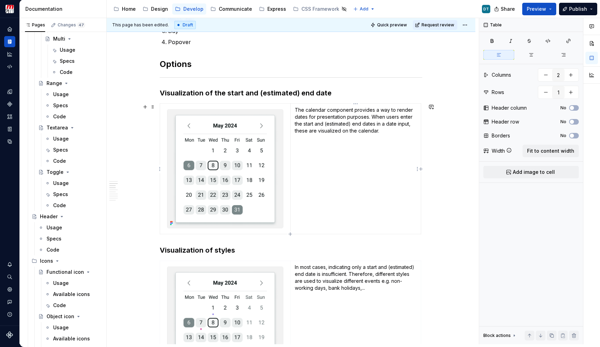
click at [381, 127] on p "The calendar component provides a way to render dates for presentation purposes…" at bounding box center [356, 121] width 122 height 28
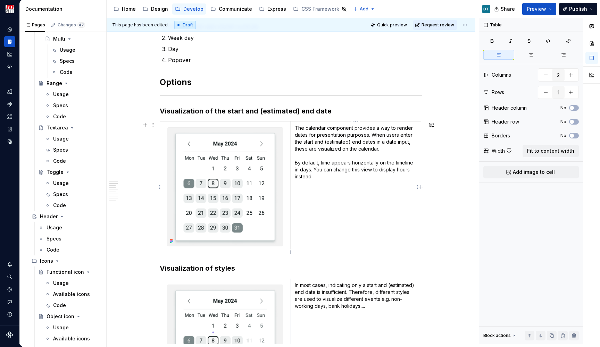
click at [319, 126] on p "The calendar component provides a way to render dates for presentation purposes…" at bounding box center [356, 153] width 122 height 56
click at [301, 135] on p "The planning component provides a way to render dates for presentation purposes…" at bounding box center [356, 153] width 122 height 56
click at [315, 133] on p "The planning component provides a way to render events for presentation purpose…" at bounding box center [356, 153] width 122 height 56
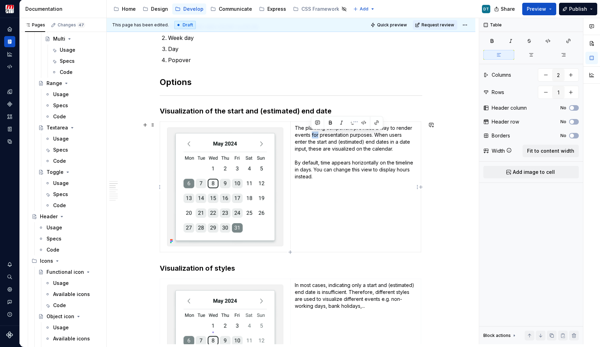
click at [315, 133] on p "The planning component provides a way to render events for presentation purpose…" at bounding box center [356, 153] width 122 height 56
click at [336, 134] on p "The planning component provides a way to render events for presentation purpose…" at bounding box center [356, 153] width 122 height 56
click at [305, 134] on p "The planning component provides a way to render events purposes. When users ent…" at bounding box center [356, 153] width 122 height 56
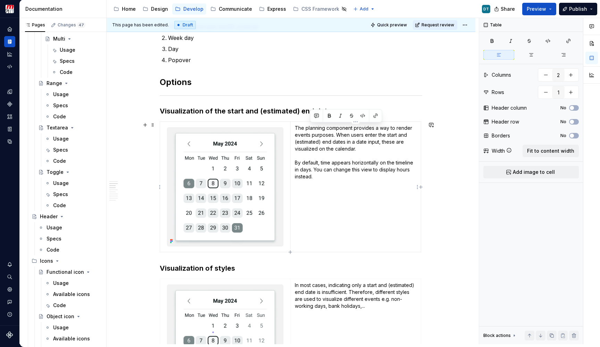
click at [321, 134] on p "The planning component provides a way to render events purposes. When users ent…" at bounding box center [356, 153] width 122 height 56
click at [339, 135] on p "The planning component provides a way to render events. When users enter the st…" at bounding box center [356, 153] width 122 height 56
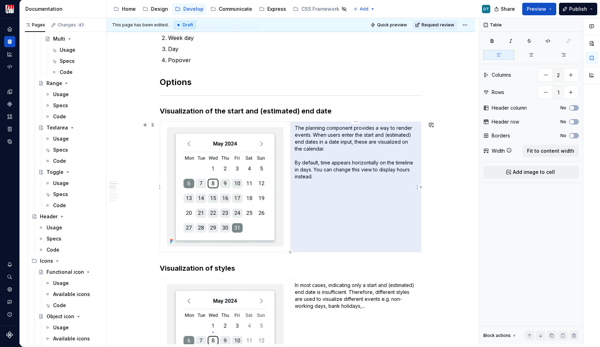
click at [339, 138] on p "The planning component provides a way to render events. When users enter the st…" at bounding box center [356, 153] width 122 height 56
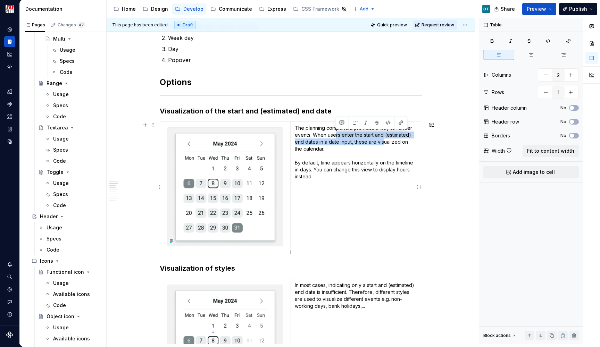
drag, startPoint x: 335, startPoint y: 133, endPoint x: 384, endPoint y: 145, distance: 49.6
click at [384, 145] on p "The planning component provides a way to render events. When users enter the st…" at bounding box center [356, 153] width 122 height 56
drag, startPoint x: 345, startPoint y: 150, endPoint x: 315, endPoint y: 136, distance: 32.6
click at [315, 136] on p "The planning component provides a way to render events. When users enter the st…" at bounding box center [356, 153] width 122 height 56
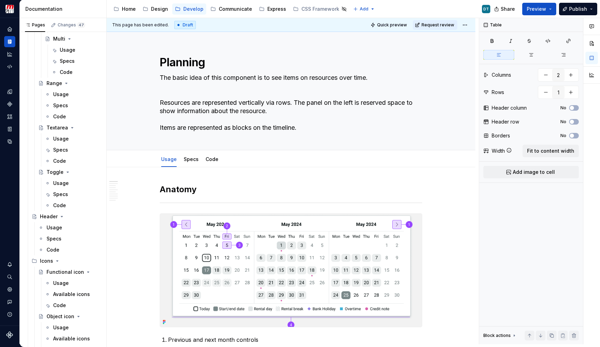
scroll to position [0, 0]
click at [304, 124] on textarea "The basic idea of this component is to see items on resources over time. Resour…" at bounding box center [289, 102] width 263 height 61
type textarea "*"
type textarea "The basic idea of this component is to see items on resources over time. Resour…"
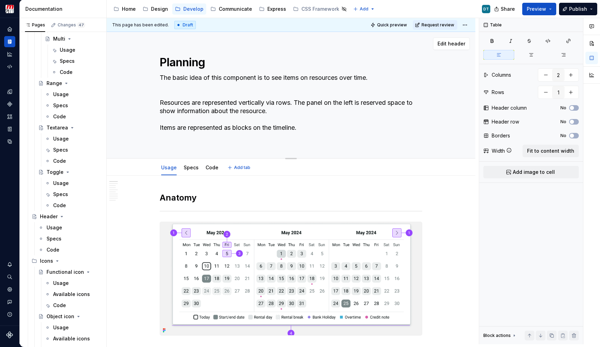
paste textarea "A non-interactive calendar for date visualization."
type textarea "*"
type textarea "The basic idea of this component is to see items on resources over time. Resour…"
click at [160, 76] on textarea "The basic idea of this component is to see items on resources over time. Resour…" at bounding box center [289, 106] width 263 height 69
type textarea "*"
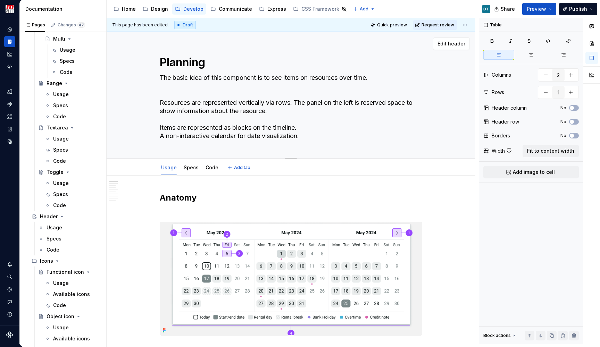
type textarea "AThe basic idea of this component is to see items on resources over time. Resou…"
type textarea "*"
type textarea "AnThe basic idea of this component is to see items on resources over time. Reso…"
type textarea "*"
type textarea "An The basic idea of this component is to see items on resources over time. Res…"
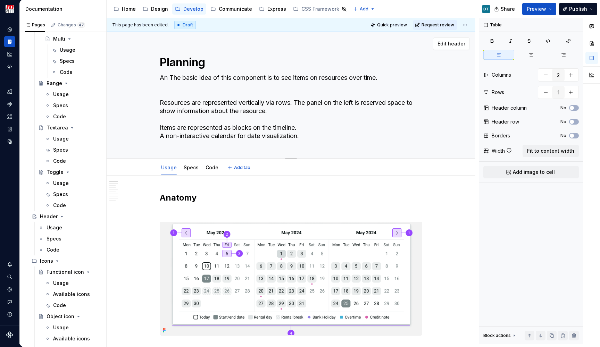
type textarea "*"
type textarea "An iThe basic idea of this component is to see items on resources over time. Re…"
type textarea "*"
type textarea "An inThe basic idea of this component is to see items on resources over time. R…"
type textarea "*"
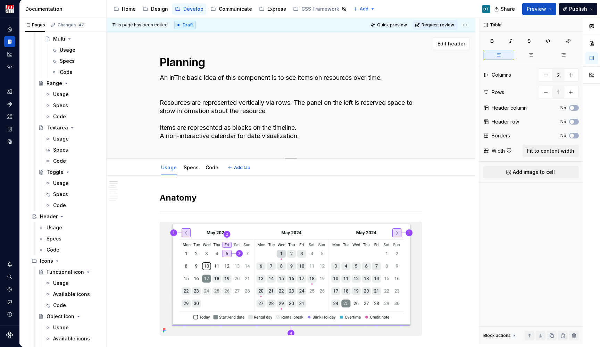
type textarea "An intThe basic idea of this component is to see items on resources over time. …"
type textarea "*"
type textarea "An inteThe basic idea of this component is to see items on resources over time.…"
type textarea "*"
type textarea "An interThe basic idea of this component is to see items on resources over time…"
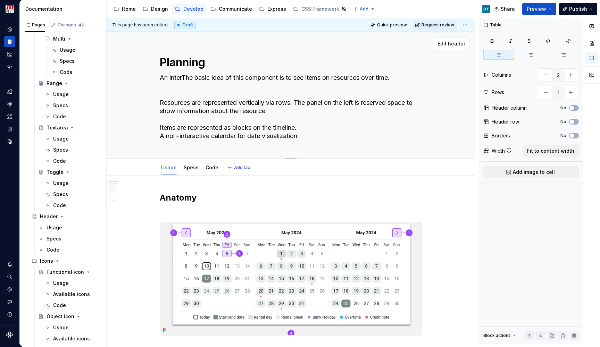
type textarea "*"
type textarea "An interaThe basic idea of this component is to see items on resources over tim…"
type textarea "*"
type textarea "An interThe basic idea of this component is to see items on resources over time…"
type textarea "*"
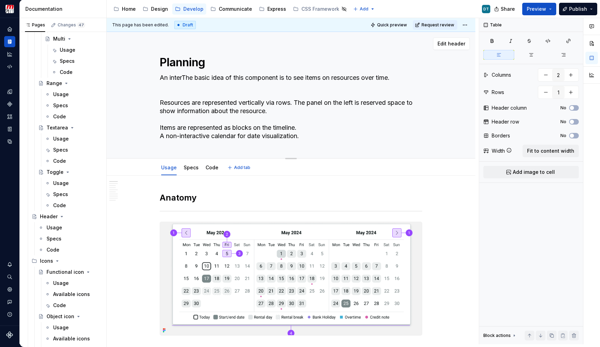
type textarea "An inteThe basic idea of this component is to see items on resources over time.…"
type textarea "*"
type textarea "An intThe basic idea of this component is to see items on resources over time. …"
type textarea "*"
type textarea "An inThe basic idea of this component is to see items on resources over time. R…"
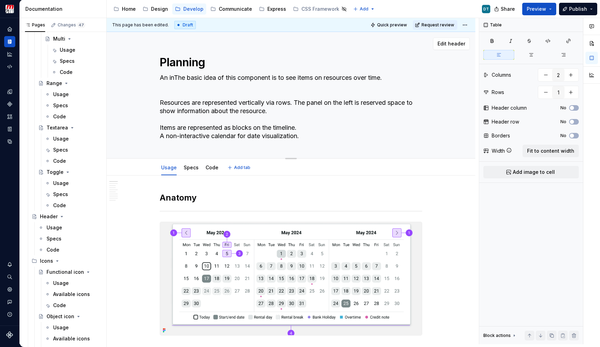
type textarea "*"
type textarea "An iThe basic idea of this component is to see items on resources over time. Re…"
type textarea "*"
type textarea "An The basic idea of this component is to see items on resources over time. Res…"
type textarea "*"
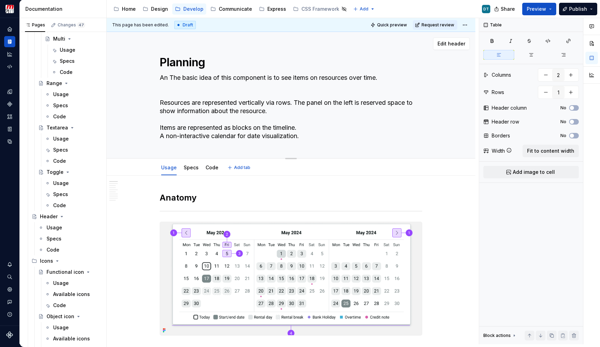
type textarea "AnThe basic idea of this component is to see items on resources over time. Reso…"
type textarea "*"
type textarea "AThe basic idea of this component is to see items on resources over time. Resou…"
type textarea "*"
type textarea "A The basic idea of this component is to see items on resources over time. Reso…"
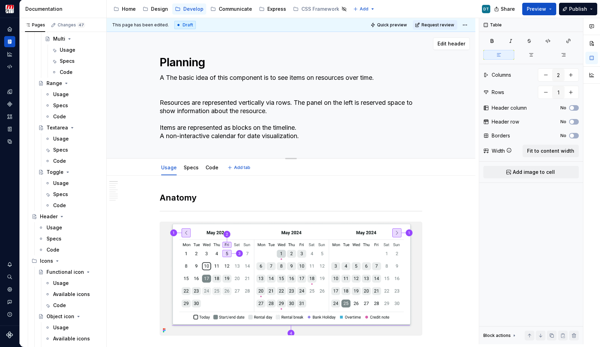
type textarea "*"
type textarea "A nThe basic idea of this component is to see items on resources over time. Res…"
type textarea "*"
type textarea "A nnThe basic idea of this component is to see items on resources over time. Re…"
type textarea "*"
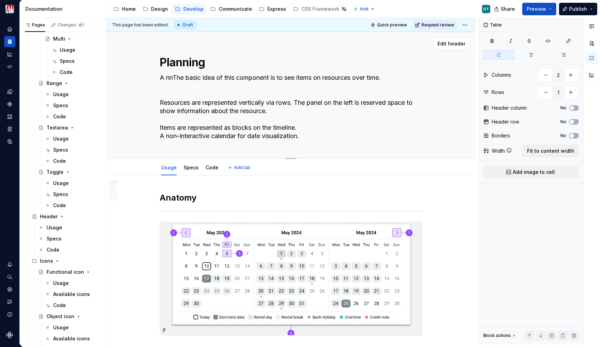
type textarea "A nThe basic idea of this component is to see items on resources over time. Res…"
type textarea "*"
type textarea "A noThe basic idea of this component is to see items on resources over time. Re…"
type textarea "*"
type textarea "A nonThe basic idea of this component is to see items on resources over time. R…"
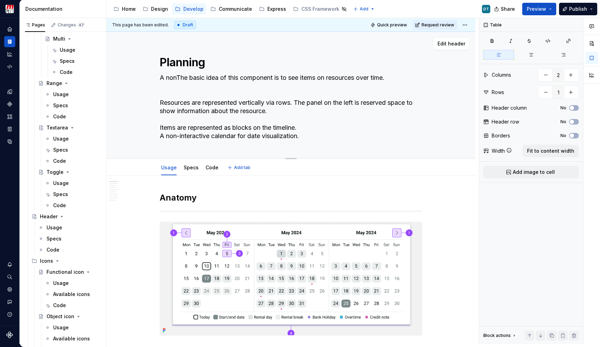
type textarea "*"
type textarea "A non-The basic idea of this component is to see items on resources over time. …"
type textarea "*"
type textarea "A non-iThe basic idea of this component is to see items on resources over time.…"
type textarea "*"
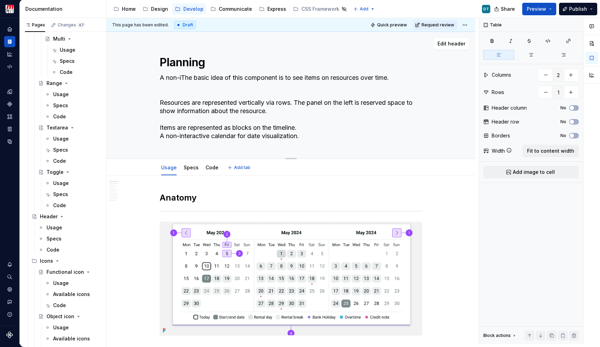
type textarea "A non-inThe basic idea of this component is to see items on resources over time…"
type textarea "*"
type textarea "A non-intThe basic idea of this component is to see items on resources over tim…"
type textarea "*"
type textarea "A non-inteThe basic idea of this component is to see items on resources over ti…"
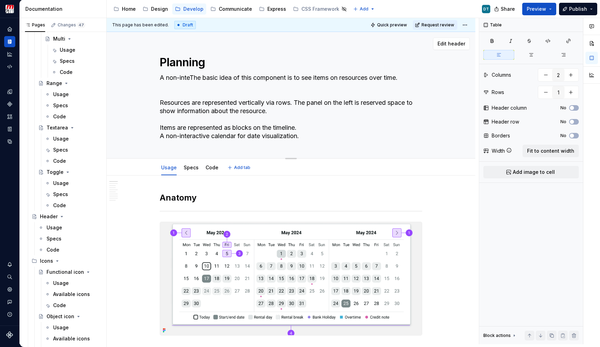
type textarea "*"
type textarea "A non-interThe basic idea of this component is to see items on resources over t…"
type textarea "*"
type textarea "A non-interaThe basic idea of this component is to see items on resources over …"
type textarea "*"
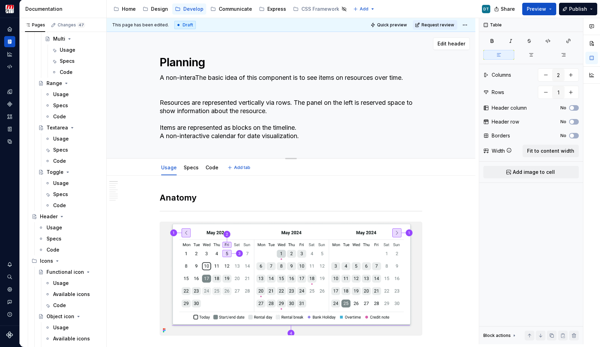
type textarea "A non-interacThe basic idea of this component is to see items on resources over…"
type textarea "*"
type textarea "A non-interaciThe basic idea of this component is to see items on resources ove…"
type textarea "*"
type textarea "A non-interacThe basic idea of this component is to see items on resources over…"
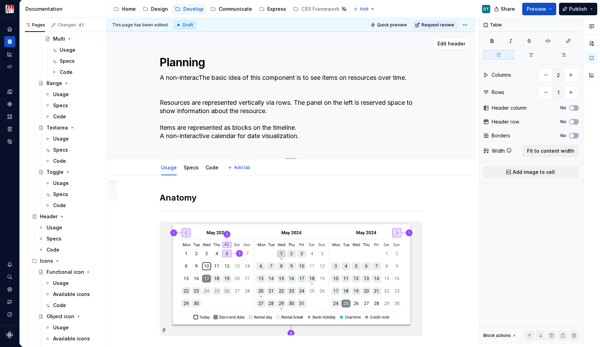
type textarea "*"
type textarea "A non-interactThe basic idea of this component is to see items on resources ove…"
type textarea "*"
type textarea "A non-interactiThe basic idea of this component is to see items on resources ov…"
type textarea "*"
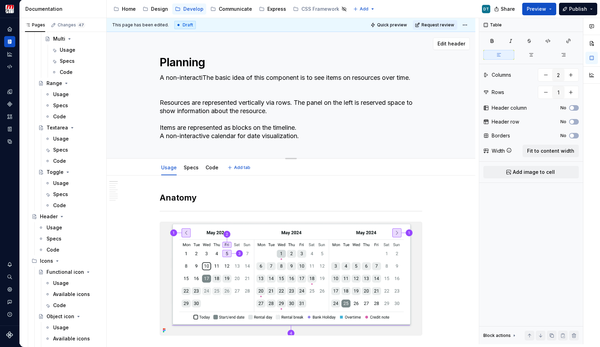
type textarea "A non-interactivThe basic idea of this component is to see items on resources o…"
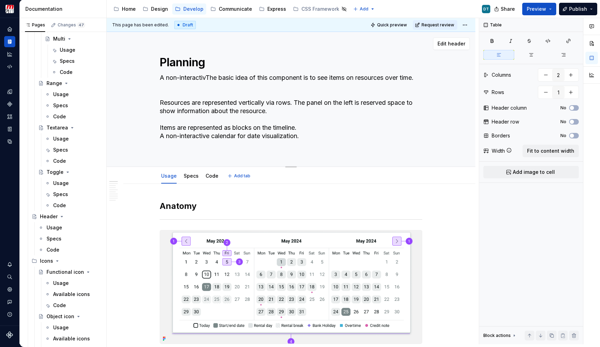
type textarea "*"
type textarea "A non-interactiveThe basic idea of this component is to see items on resources …"
type textarea "*"
type textarea "A non-interactive The basic idea of this component is to see items on resources…"
type textarea "*"
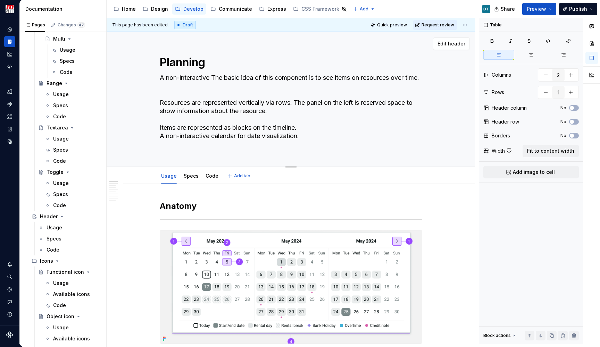
type textarea "A non-interactive pThe basic idea of this component is to see items on resource…"
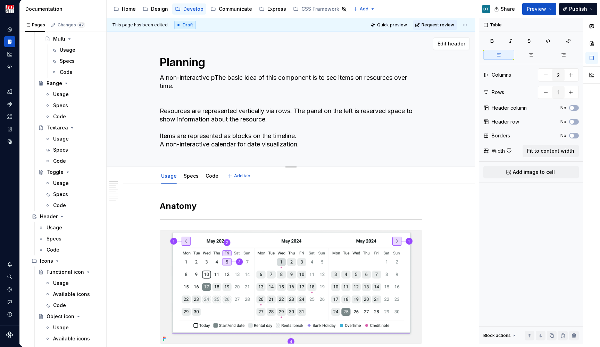
type textarea "*"
type textarea "A non-interactive plThe basic idea of this component is to see items on resourc…"
type textarea "*"
type textarea "A non-interactive [PERSON_NAME] basic idea of this component is to see items on…"
type textarea "*"
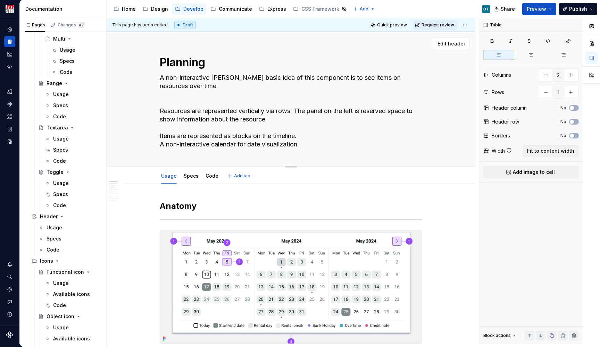
type textarea "A non-interactive planThe basic idea of this component is to see items on resou…"
type textarea "*"
type textarea "A non-interactive plannThe basic idea of this component is to see items on reso…"
type textarea "*"
type textarea "A non-interactive planniThe basic idea of this component is to see items on res…"
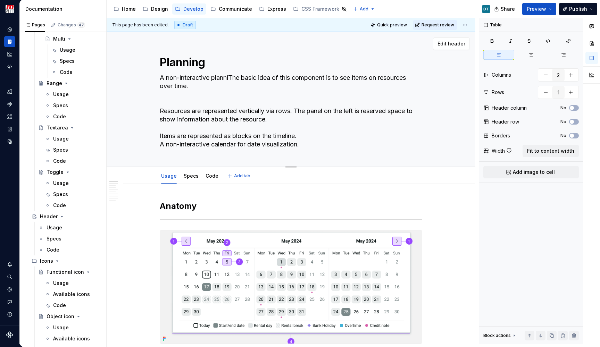
type textarea "*"
type textarea "A non-interactive planninThe basic idea of this component is to see items on re…"
type textarea "*"
type textarea "A non-interactive planningThe basic idea of this component is to see items on r…"
type textarea "*"
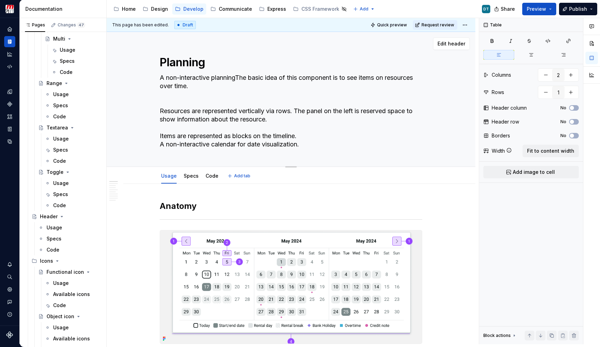
type textarea "A non-interactive planning The basic idea of this component is to see items on …"
type textarea "*"
type textarea "A non-interactive planning fThe basic idea of this component is to see items on…"
type textarea "*"
type textarea "A non-interactive planning foThe basic idea of this component is to see items o…"
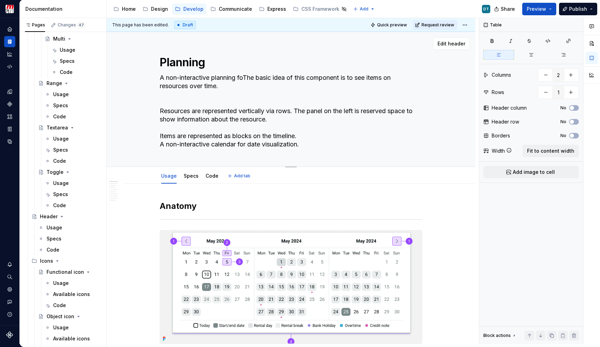
type textarea "*"
type textarea "A non-interactive planning fo The basic idea of this component is to see items …"
type textarea "*"
type textarea "A non-interactive planning fo rThe basic idea of this component is to see items…"
type textarea "*"
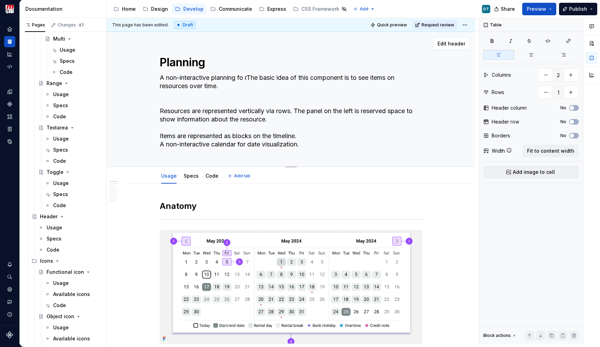
type textarea "A non-interactive planning fo The basic idea of this component is to see items …"
type textarea "*"
type textarea "A non-interactive planning foThe basic idea of this component is to see items o…"
type textarea "*"
type textarea "A non-interactive planning forThe basic idea of this component is to see items …"
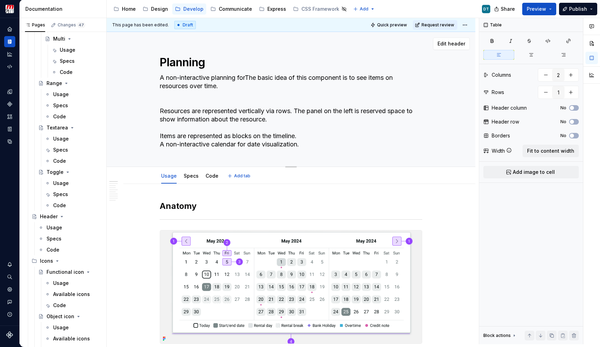
type textarea "*"
type textarea "A non-interactive planning for The basic idea of this component is to see items…"
type textarea "*"
type textarea "A non-interactive planning for dThe basic idea of this component is to see item…"
type textarea "*"
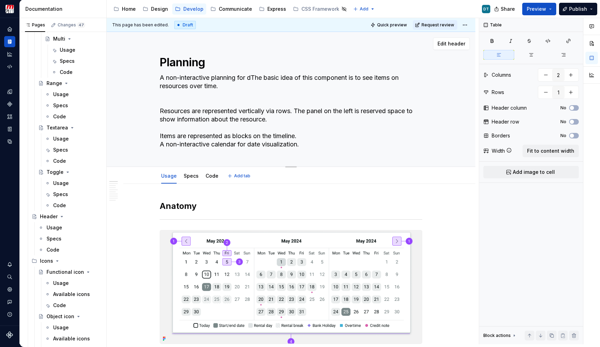
type textarea "A non-interactive planning for [PERSON_NAME] basic idea of this component is to…"
type textarea "*"
type textarea "A non-interactive planning for datThe basic idea of this component is to see it…"
type textarea "*"
type textarea "A non-interactive planning for dataThe basic idea of this component is to see i…"
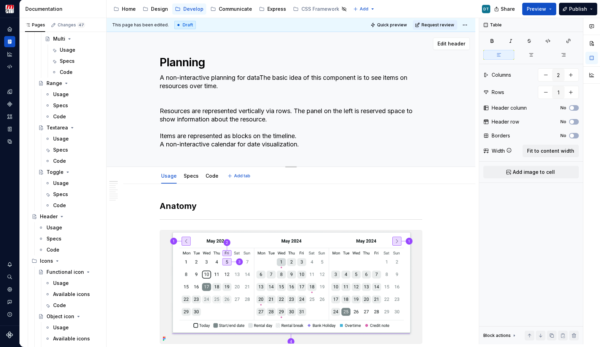
type textarea "*"
type textarea "A non-interactive planning for datatThe basic idea of this component is to see …"
type textarea "*"
type textarea "A non-interactive planning for data The basic idea of this component is to see …"
type textarea "*"
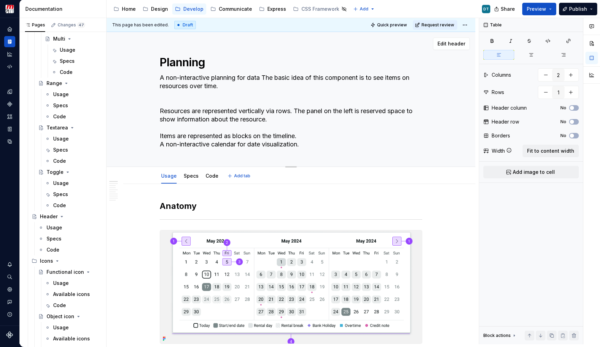
type textarea "A non-interactive planning for dataThe basic idea of this component is to see i…"
type textarea "*"
type textarea "A non-interactive planning for data The basic idea of this component is to see …"
type textarea "*"
type textarea "A non-interactive planning for data vThe basic idea of this component is to see…"
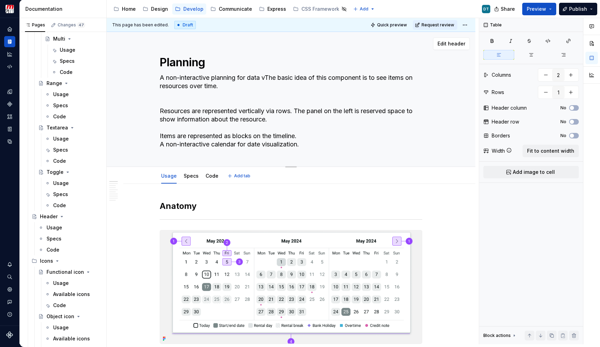
type textarea "*"
type textarea "A non-interactive planning for data viThe basic idea of this component is to se…"
type textarea "*"
type textarea "A non-interactive planning for data visThe basic idea of this component is to s…"
type textarea "*"
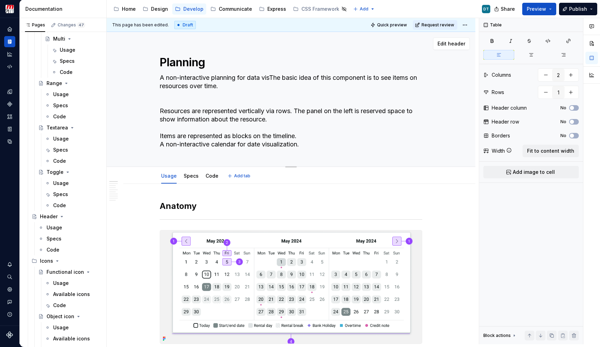
type textarea "A non-interactive planning for data visuThe basic idea of this component is to …"
type textarea "*"
type textarea "A non-interactive planning for data visuaThe basic idea of this component is to…"
type textarea "*"
type textarea "A non-interactive planning for data visualThe basic idea of this component is t…"
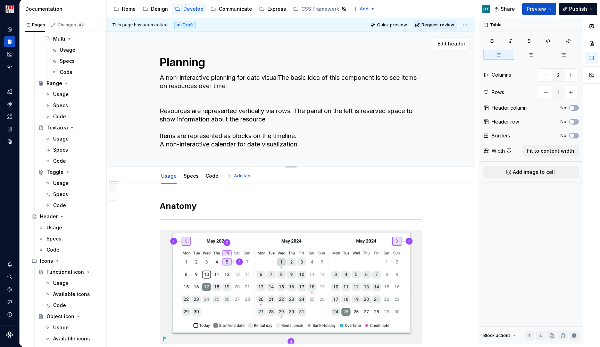
type textarea "*"
type textarea "A non-interactive planning for data visualiThe basic idea of this component is …"
type textarea "*"
type textarea "A non-interactive planning for data visualizThe basic idea of this component is…"
type textarea "*"
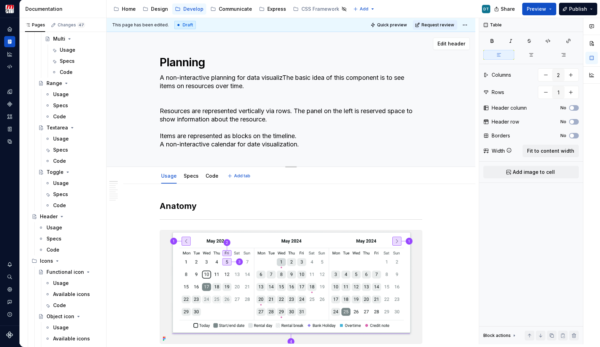
type textarea "A non-interactive planning for data visualizaThe basic idea of this component i…"
type textarea "*"
type textarea "A non-interactive planning for data visualizatThe basic idea of this component …"
type textarea "*"
type textarea "A non-interactive planning for data visualizatiThe basic idea of this component…"
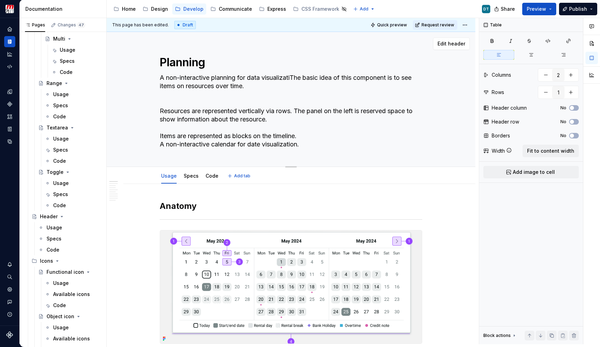
type textarea "*"
type textarea "A non-interactive planning for data visualizatioThe basic idea of this componen…"
type textarea "*"
type textarea "A non-interactive planning for data visualizationThe basic idea of this compone…"
type textarea "*"
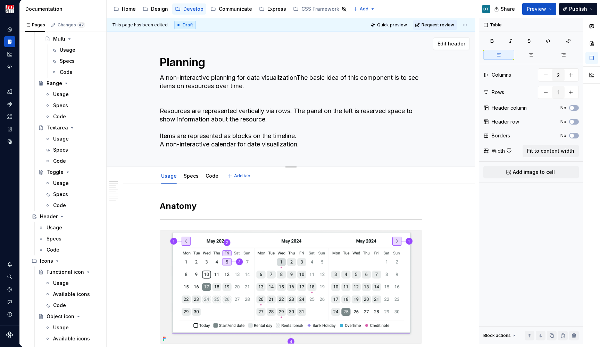
type textarea "A non-interactive planning for data visualization The basic idea of this compon…"
type textarea "*"
type textarea "A non-interactive planning for data visualizationThe basic idea of this compone…"
type textarea "*"
type textarea "A non-interactive planning for data visualization.The basic idea of this compon…"
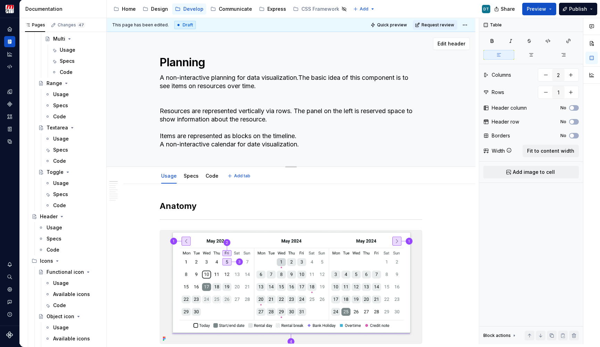
type textarea "*"
type textarea "A non-interactive planning for data visualization. The basic idea of this compo…"
drag, startPoint x: 304, startPoint y: 77, endPoint x: 303, endPoint y: 149, distance: 71.9
click at [303, 149] on textarea "A non-interactive planning for data visualization. The basic idea of this compo…" at bounding box center [289, 111] width 263 height 78
type textarea "*"
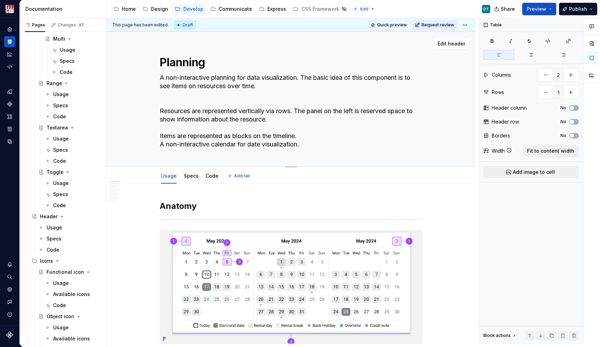
type textarea "A non-interactive planning for data visualization."
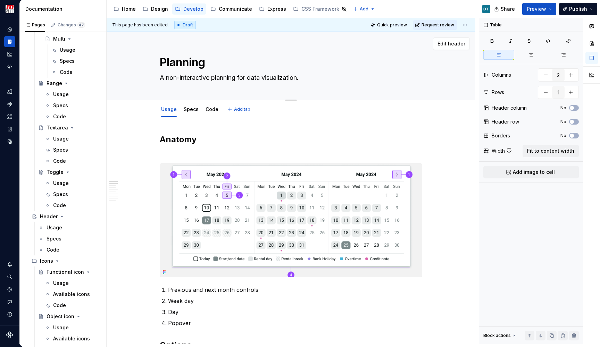
type textarea "*"
type textarea "A non-interactive planning for data visualization."
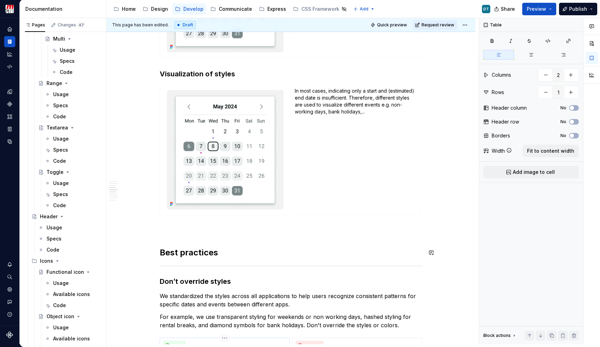
scroll to position [381, 0]
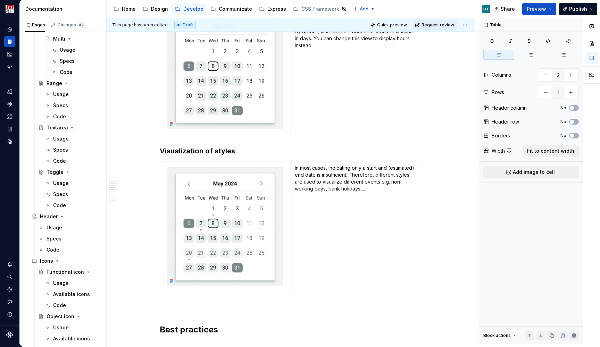
type textarea "*"
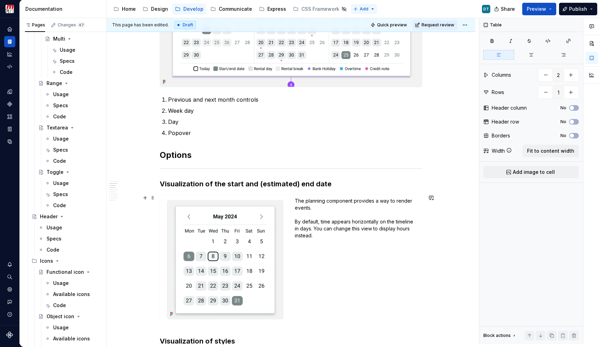
scroll to position [209, 0]
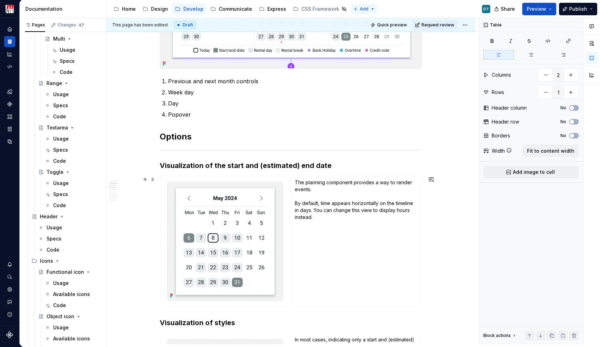
type textarea "A non-interactive planning for data visualization."
click at [309, 205] on p "The planning component provides a way to render events. By default, time appear…" at bounding box center [356, 200] width 122 height 42
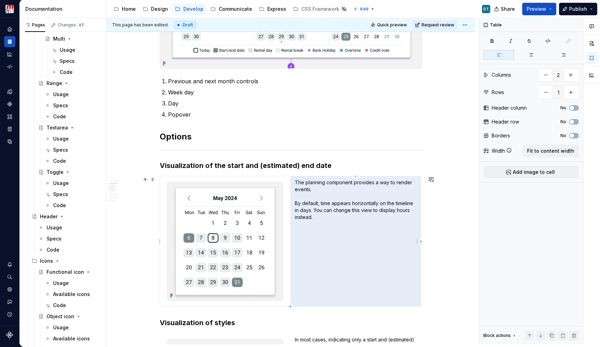
click at [335, 211] on p "The planning component provides a way to render events. By default, time appear…" at bounding box center [356, 200] width 122 height 42
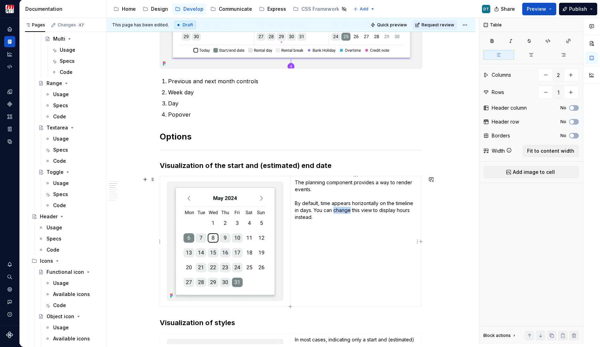
click at [335, 211] on p "The planning component provides a way to render events. By default, time appear…" at bounding box center [356, 200] width 122 height 42
click at [344, 215] on p "The planning component provides a way to render events. By default, time appear…" at bounding box center [356, 200] width 122 height 42
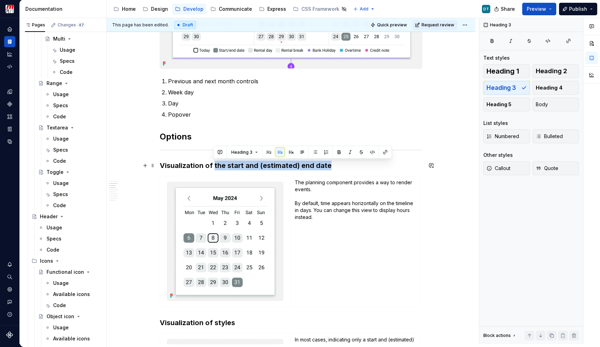
drag, startPoint x: 214, startPoint y: 167, endPoint x: 328, endPoint y: 167, distance: 114.6
click at [328, 167] on h3 "Visualization of the start and (estimated) end date" at bounding box center [291, 166] width 263 height 10
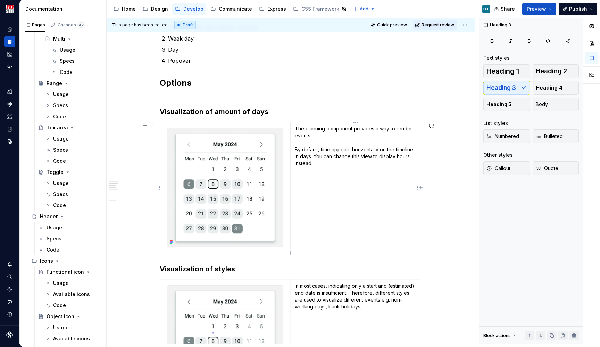
click at [354, 172] on td "The planning component provides a way to render events. By default, time appear…" at bounding box center [356, 188] width 131 height 131
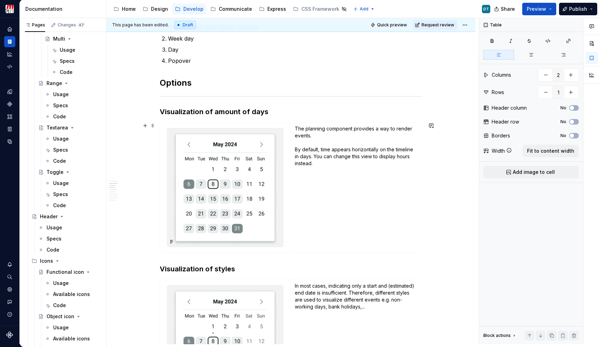
scroll to position [280, 0]
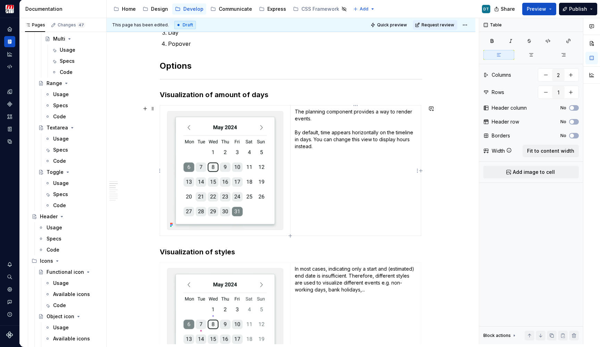
click at [300, 131] on p "The planning component provides a way to render events. By default, time appear…" at bounding box center [356, 129] width 122 height 42
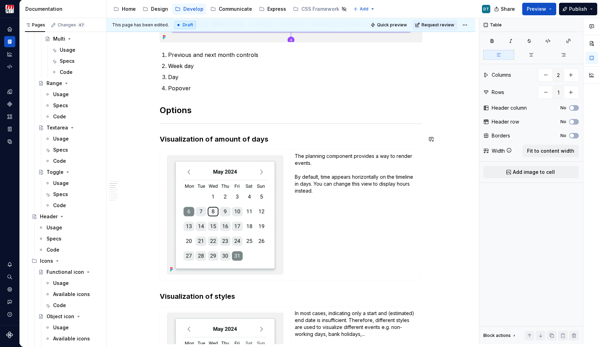
scroll to position [233, 0]
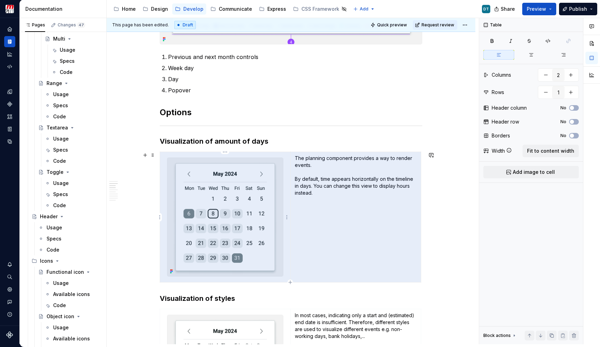
drag, startPoint x: 312, startPoint y: 167, endPoint x: 285, endPoint y: 157, distance: 29.3
click at [285, 157] on tr "The planning component provides a way to render events. By default, time appear…" at bounding box center [290, 217] width 261 height 131
click at [313, 160] on p "The planning component provides a way to render events. By default, time appear…" at bounding box center [356, 176] width 122 height 42
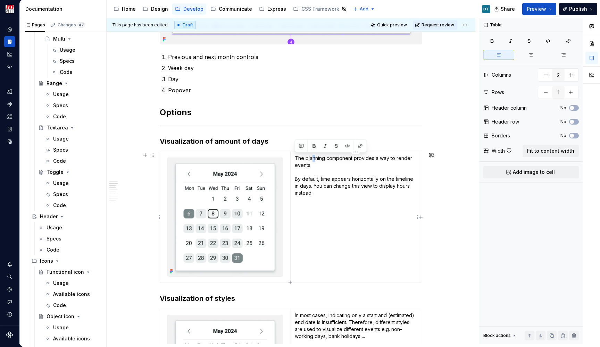
drag, startPoint x: 313, startPoint y: 168, endPoint x: 294, endPoint y: 159, distance: 21.1
click at [294, 159] on td "The planning component provides a way to render events. By default, time appear…" at bounding box center [356, 217] width 131 height 131
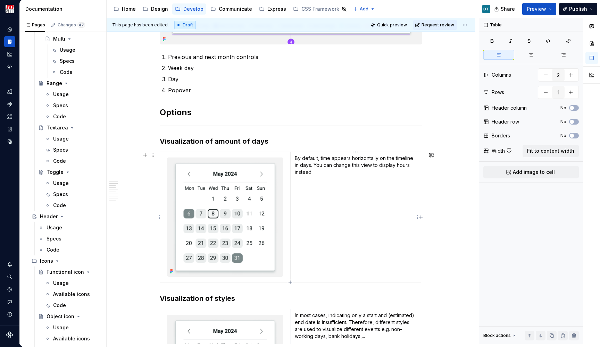
click at [395, 180] on td "By default, time appears horizontally on the timeline in days. You can change t…" at bounding box center [356, 217] width 131 height 131
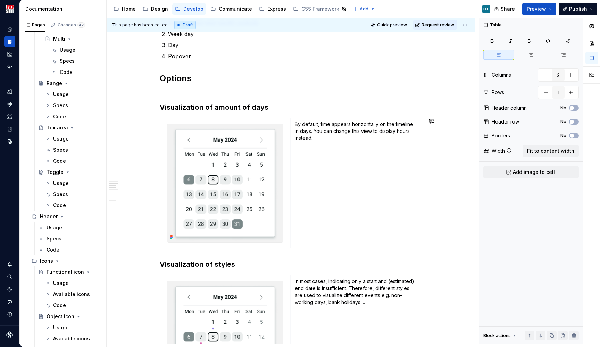
scroll to position [269, 0]
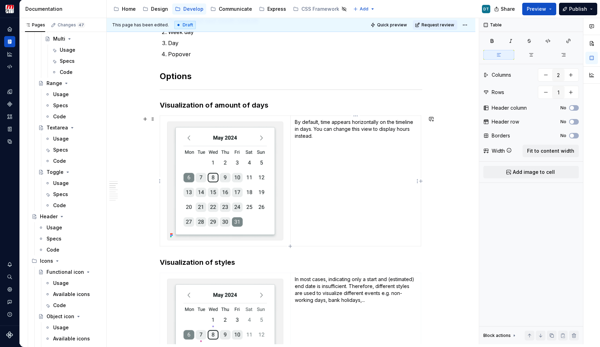
click at [368, 134] on p "By default, time appears horizontally on the timeline in days. You can change t…" at bounding box center [356, 129] width 122 height 21
click at [346, 127] on p "By default, time appears horizontally on the timeline in days. You can change t…" at bounding box center [356, 129] width 122 height 21
click at [327, 130] on p "By default, time appears horizontally on the timeline in days. You can change t…" at bounding box center [356, 129] width 122 height 21
click at [310, 129] on p "By default, time appears horizontally on the timeline in days. You can change t…" at bounding box center [356, 129] width 122 height 21
click at [329, 137] on p "By default, time appears horizontally on the timeline in days. You can change t…" at bounding box center [356, 129] width 122 height 21
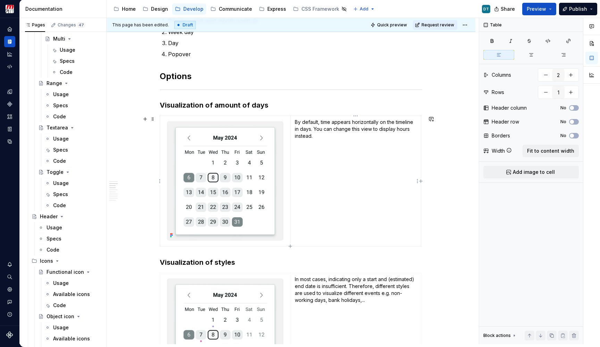
click at [317, 132] on p "By default, time appears horizontally on the timeline in days. You can change t…" at bounding box center [356, 129] width 122 height 21
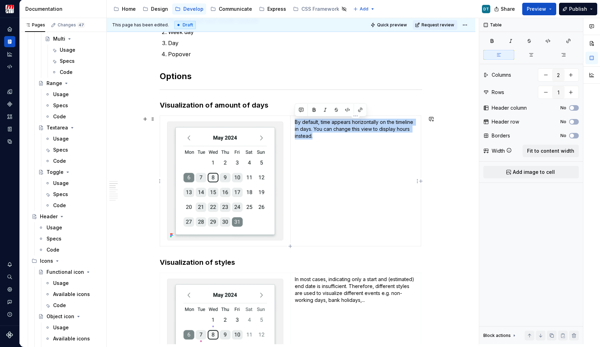
click at [317, 132] on p "By default, time appears horizontally on the timeline in days. You can change t…" at bounding box center [356, 129] width 122 height 21
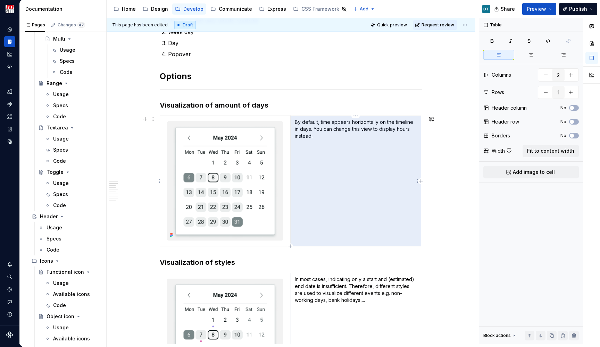
click at [327, 134] on p "By default, time appears horizontally on the timeline in days. You can change t…" at bounding box center [356, 129] width 122 height 21
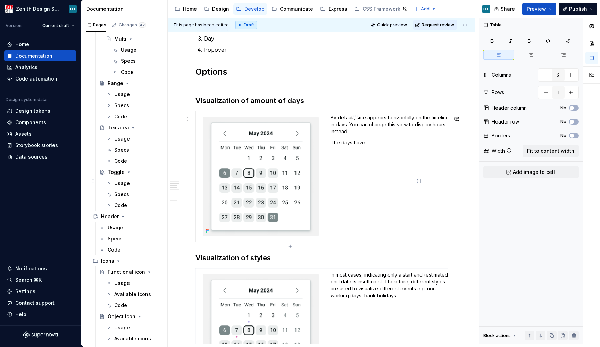
type textarea "*"
